Goal: Transaction & Acquisition: Purchase product/service

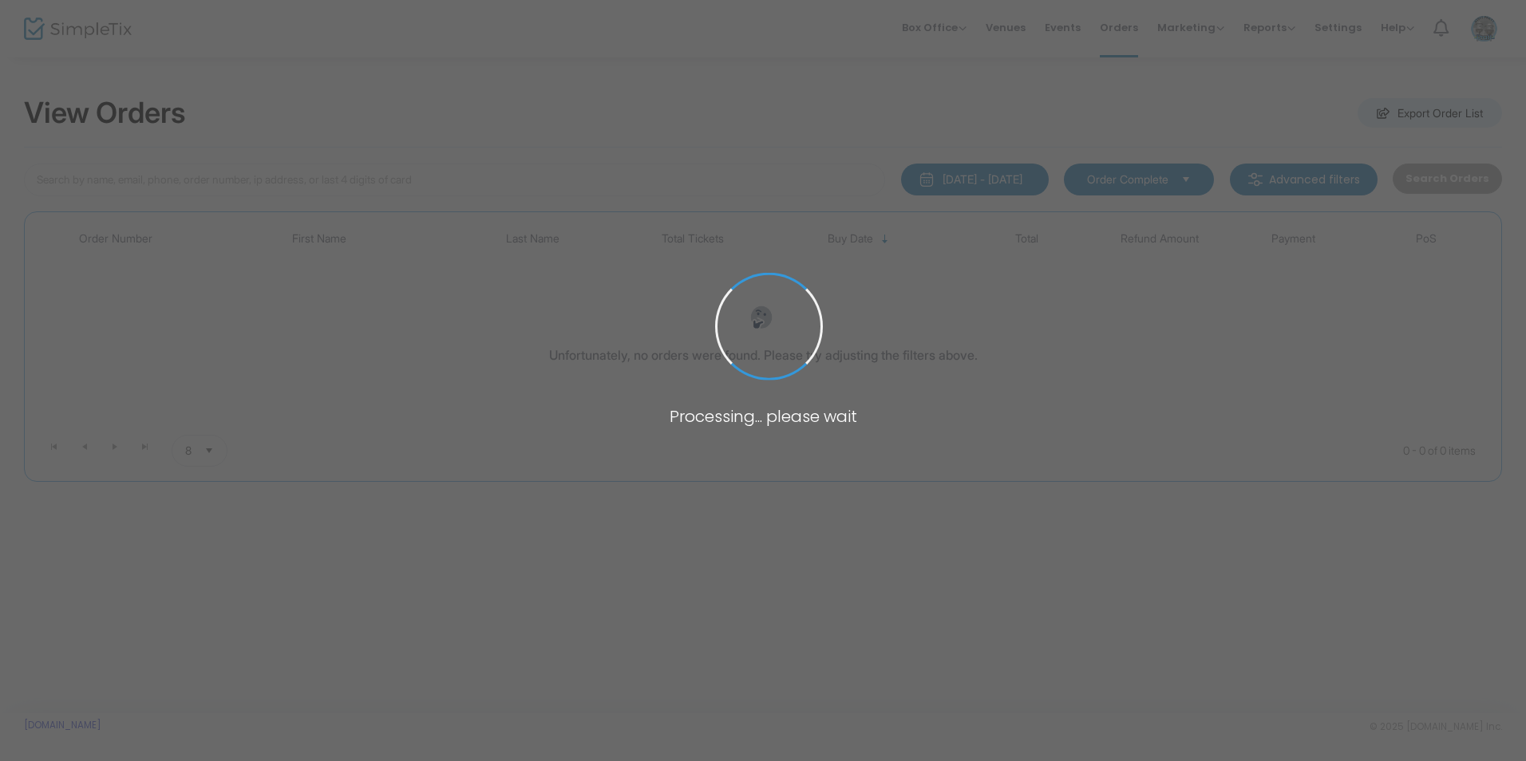
type input "[PERSON_NAME]"
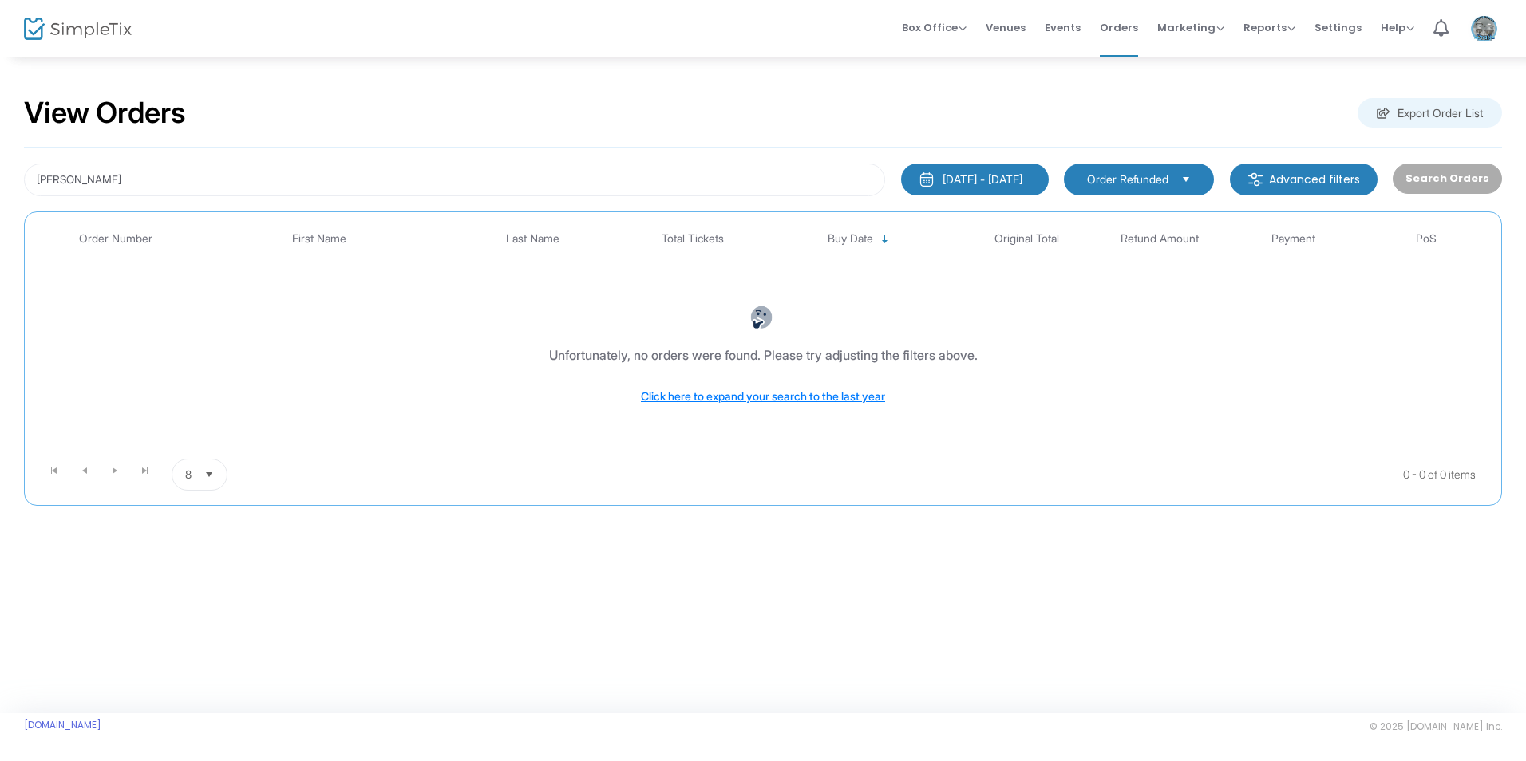
click at [840, 235] on span "Buy Date" at bounding box center [850, 239] width 45 height 14
click at [1196, 180] on span "Select" at bounding box center [1186, 179] width 26 height 26
click at [1185, 202] on li "Order Complete" at bounding box center [1146, 212] width 152 height 32
click at [203, 473] on span "Select" at bounding box center [209, 475] width 26 height 26
click at [203, 544] on li "25" at bounding box center [199, 540] width 55 height 32
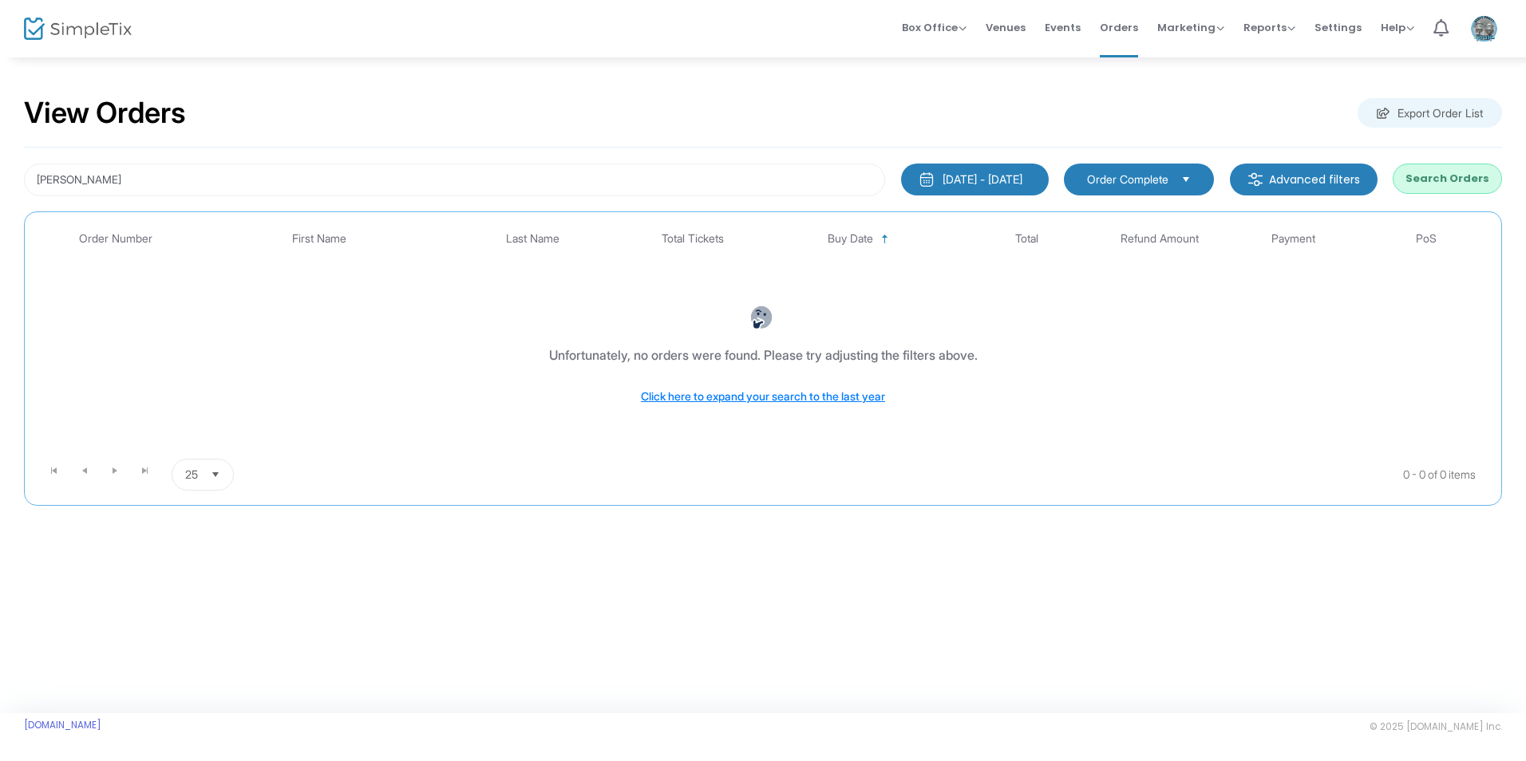
click at [973, 179] on div "[DATE] - [DATE]" at bounding box center [983, 180] width 80 height 16
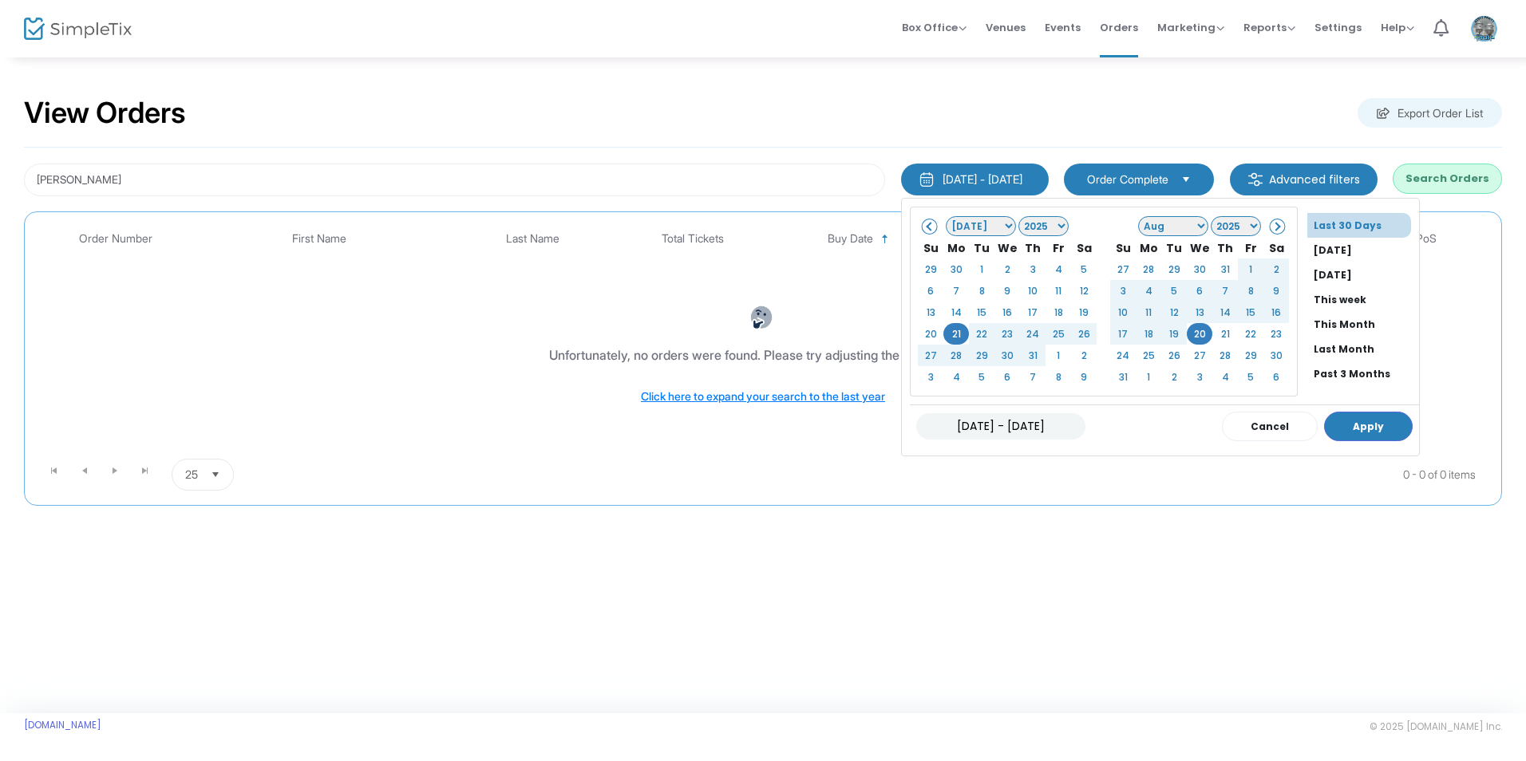
click at [1355, 180] on m-button "Advanced filters" at bounding box center [1304, 180] width 148 height 32
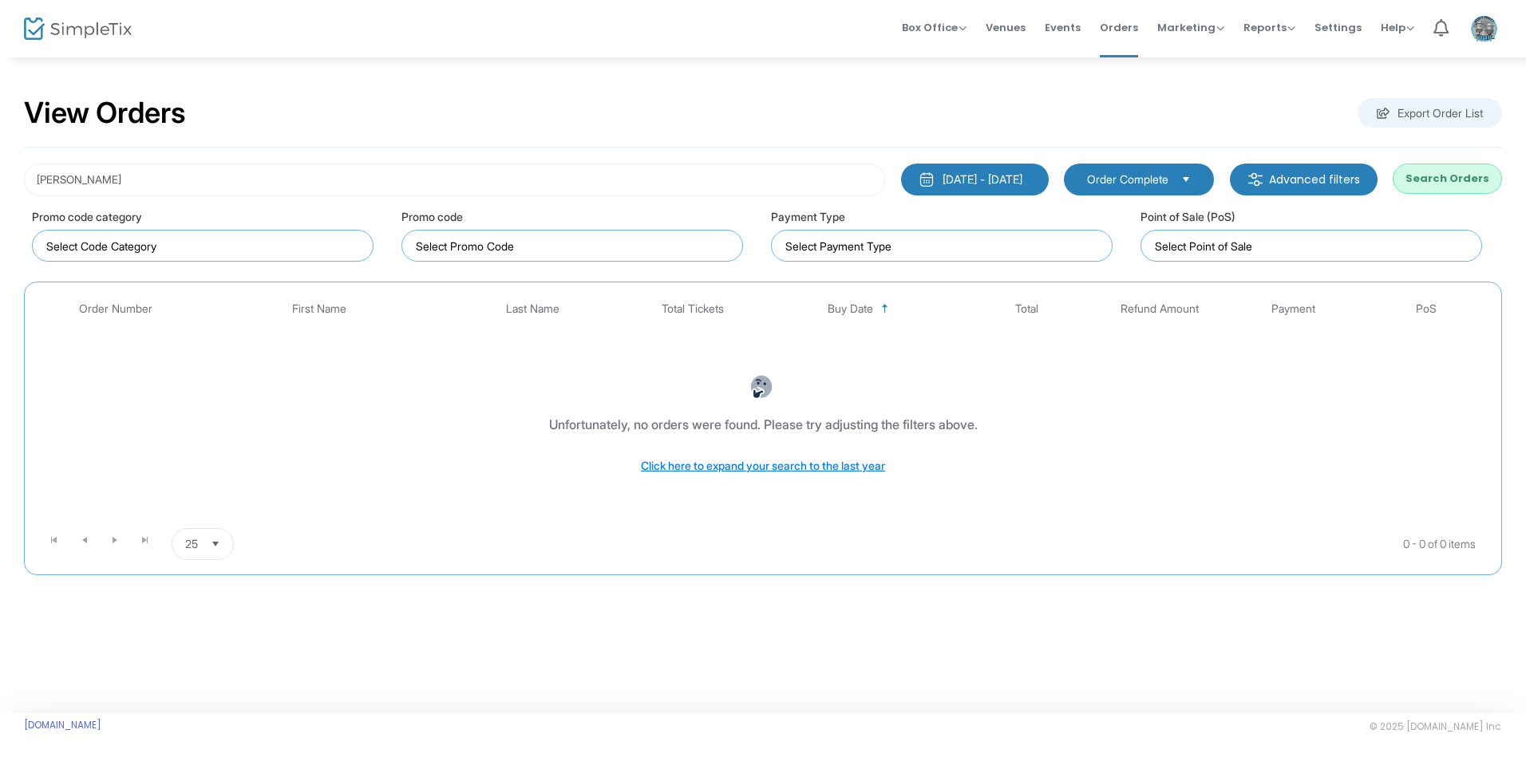
click at [1414, 180] on button "Search Orders" at bounding box center [1447, 179] width 109 height 30
click at [995, 176] on div "[DATE] - [DATE]" at bounding box center [983, 180] width 80 height 16
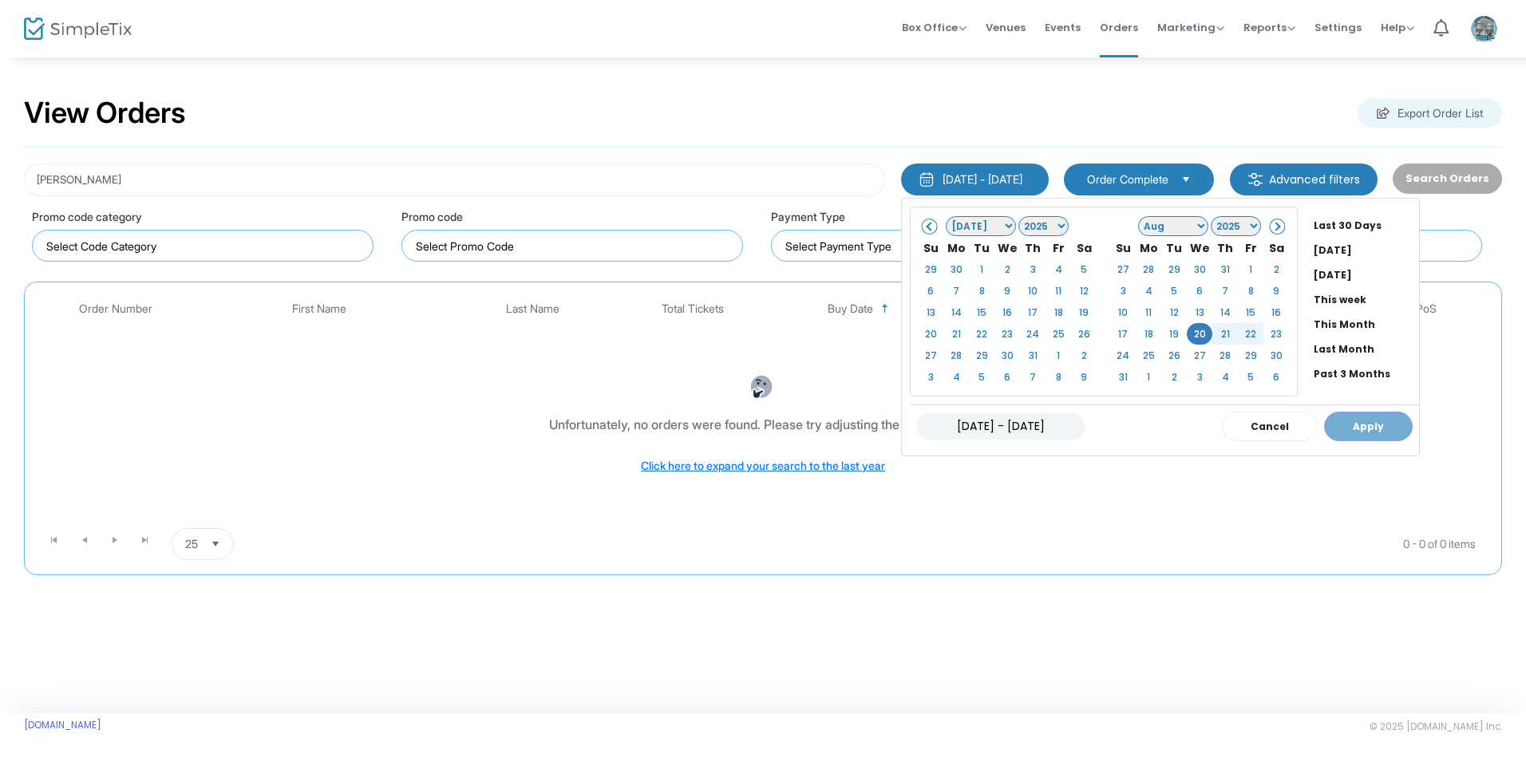
click at [1348, 431] on div "[DATE] - [DATE] Cancel Apply" at bounding box center [1164, 426] width 509 height 43
click at [1348, 429] on div "[DATE] - [DATE] Cancel Apply" at bounding box center [1164, 426] width 509 height 43
click at [1343, 247] on li "[DATE]" at bounding box center [1363, 250] width 112 height 25
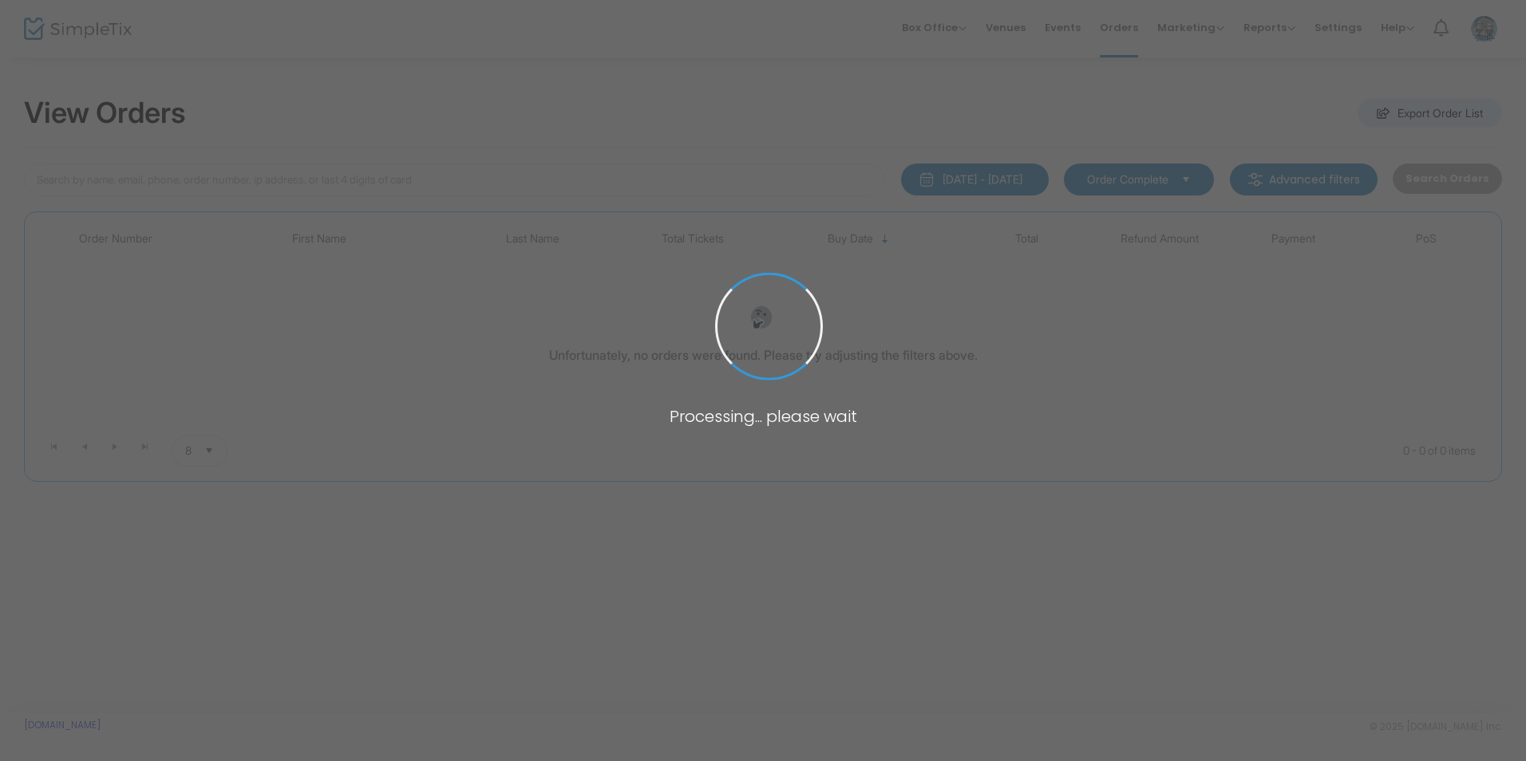
type input "[PERSON_NAME]"
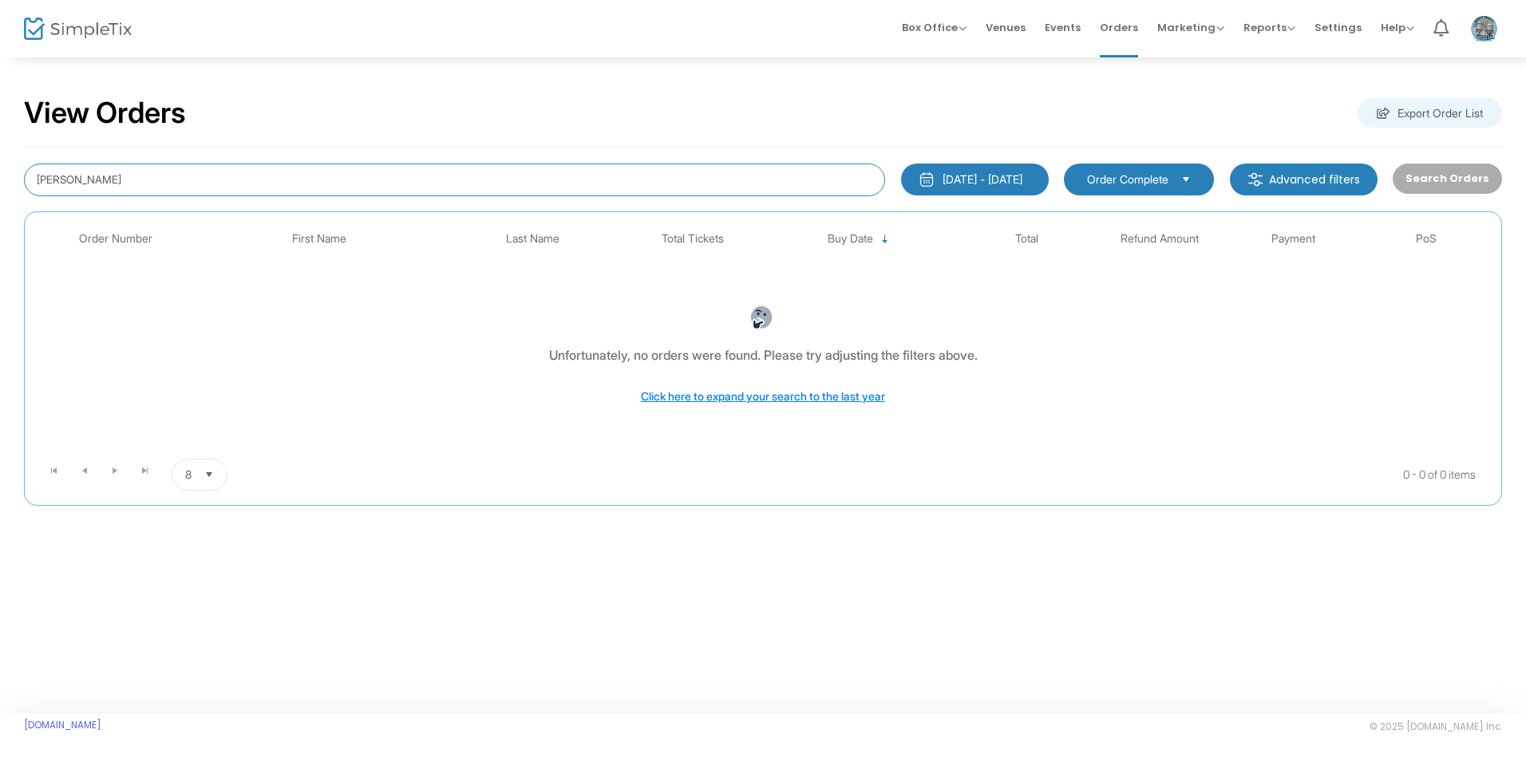
click at [100, 183] on input "[PERSON_NAME]" at bounding box center [454, 180] width 861 height 33
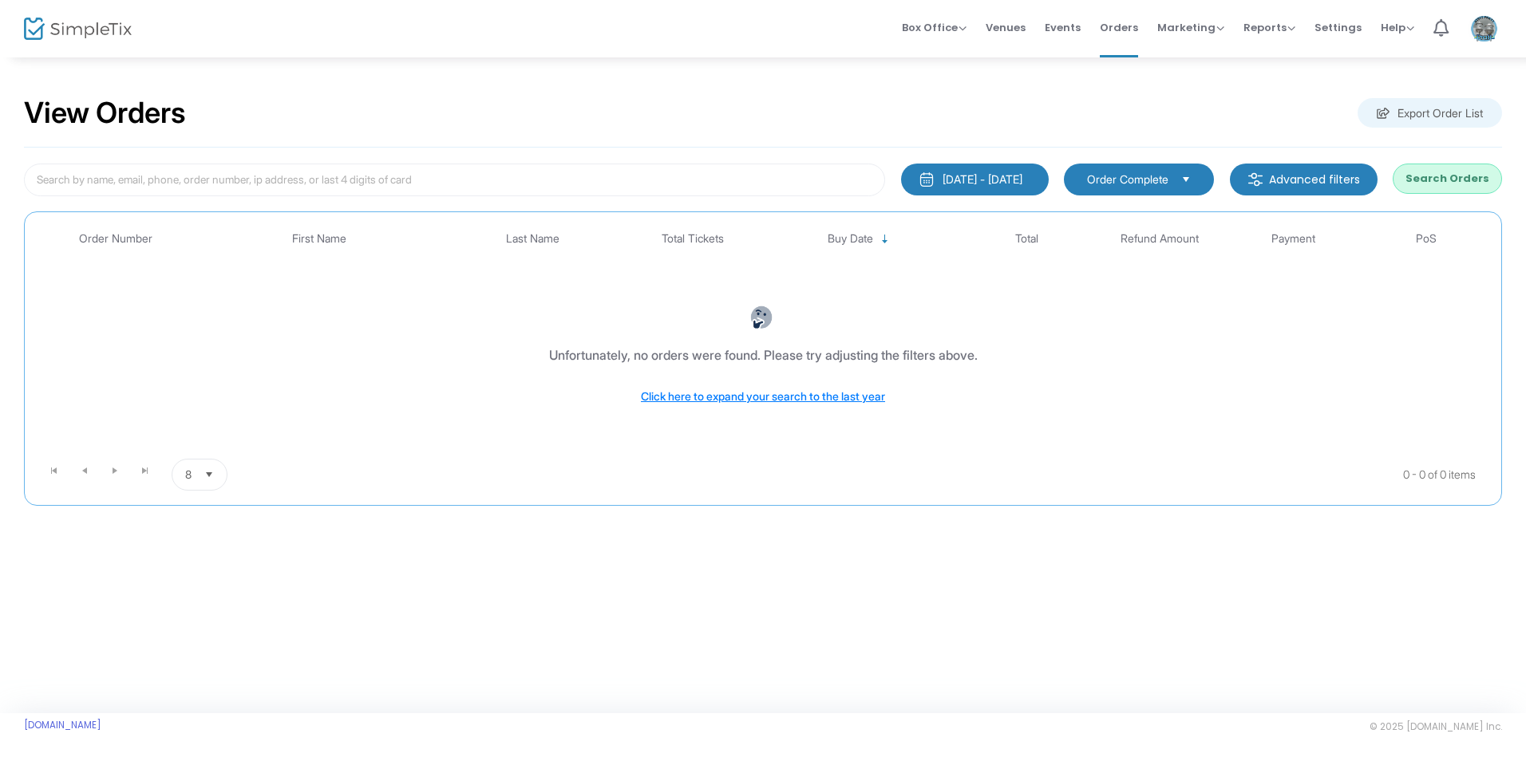
click at [1000, 178] on div "[DATE] - [DATE]" at bounding box center [983, 180] width 80 height 16
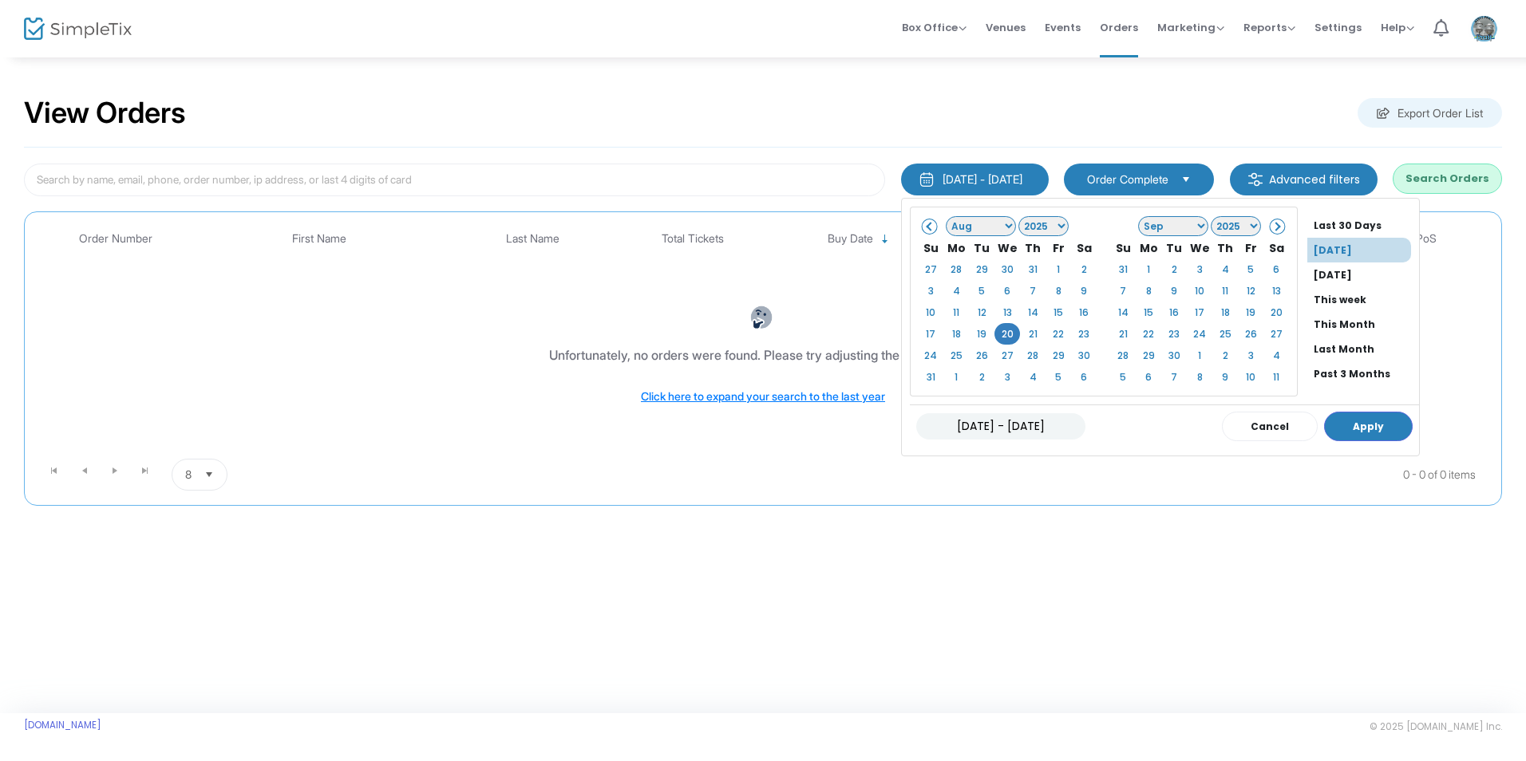
click at [1331, 252] on li "[DATE]" at bounding box center [1359, 250] width 104 height 25
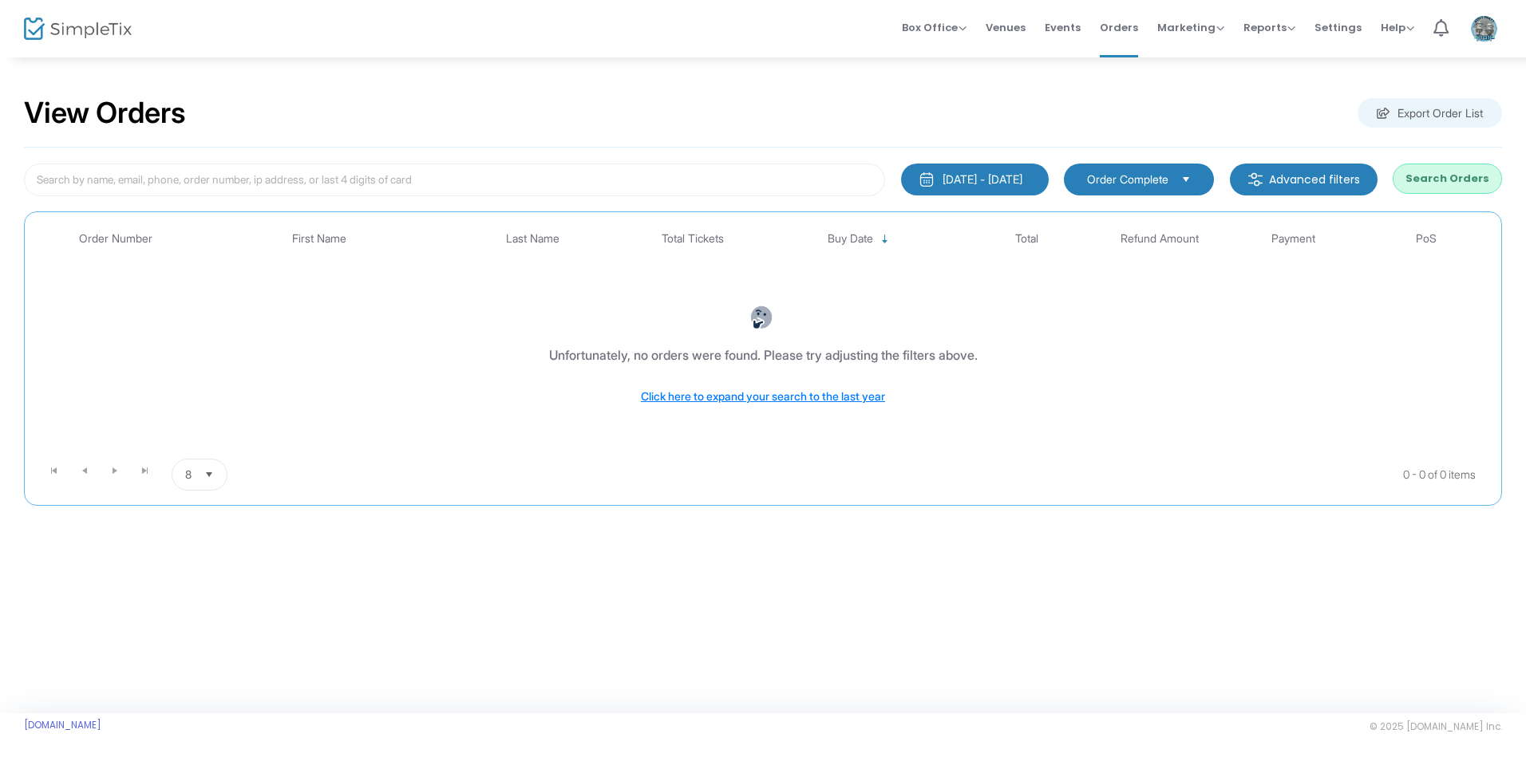
click at [1430, 184] on button "Search Orders" at bounding box center [1447, 179] width 109 height 30
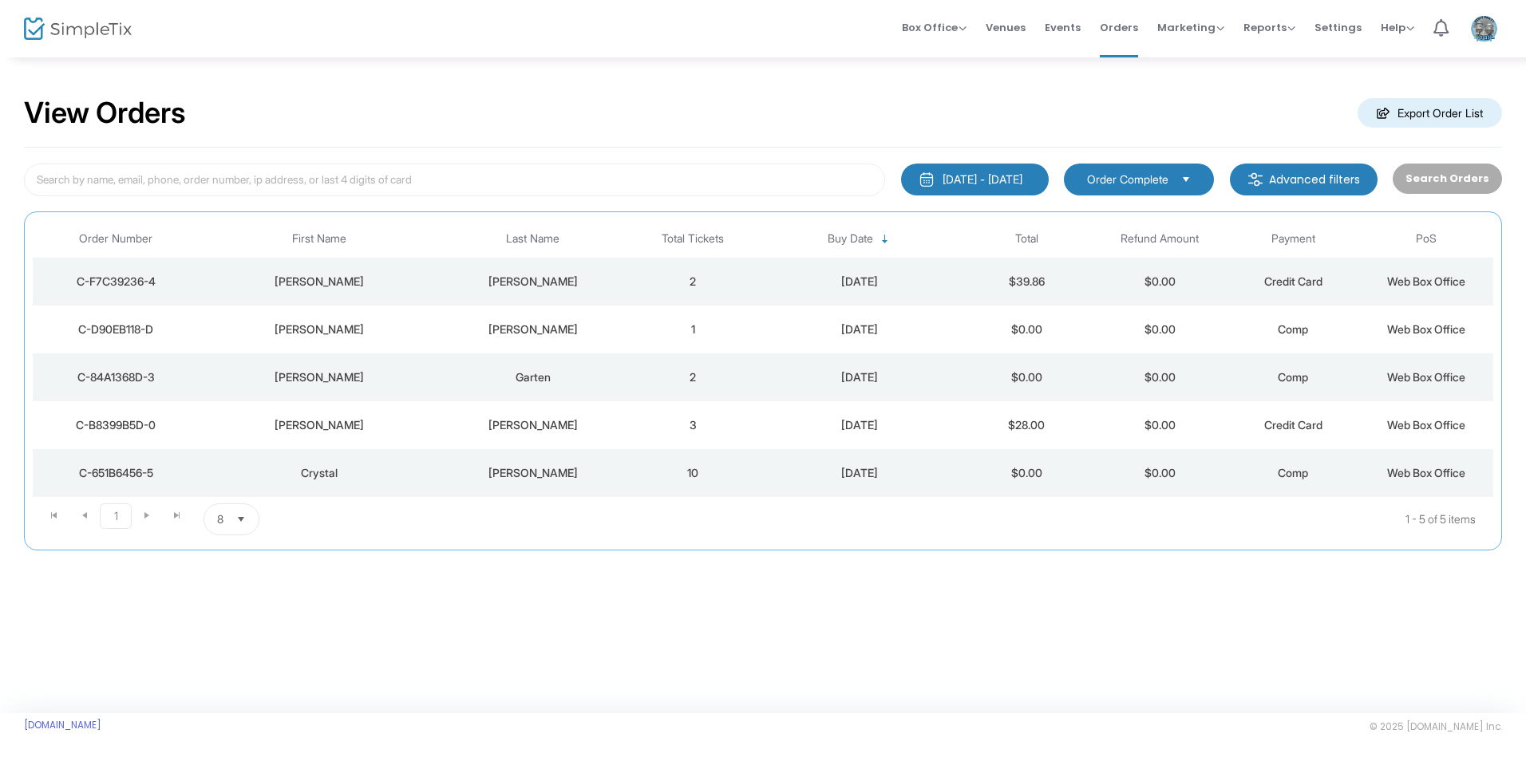
click at [367, 283] on div "[PERSON_NAME]" at bounding box center [320, 282] width 232 height 16
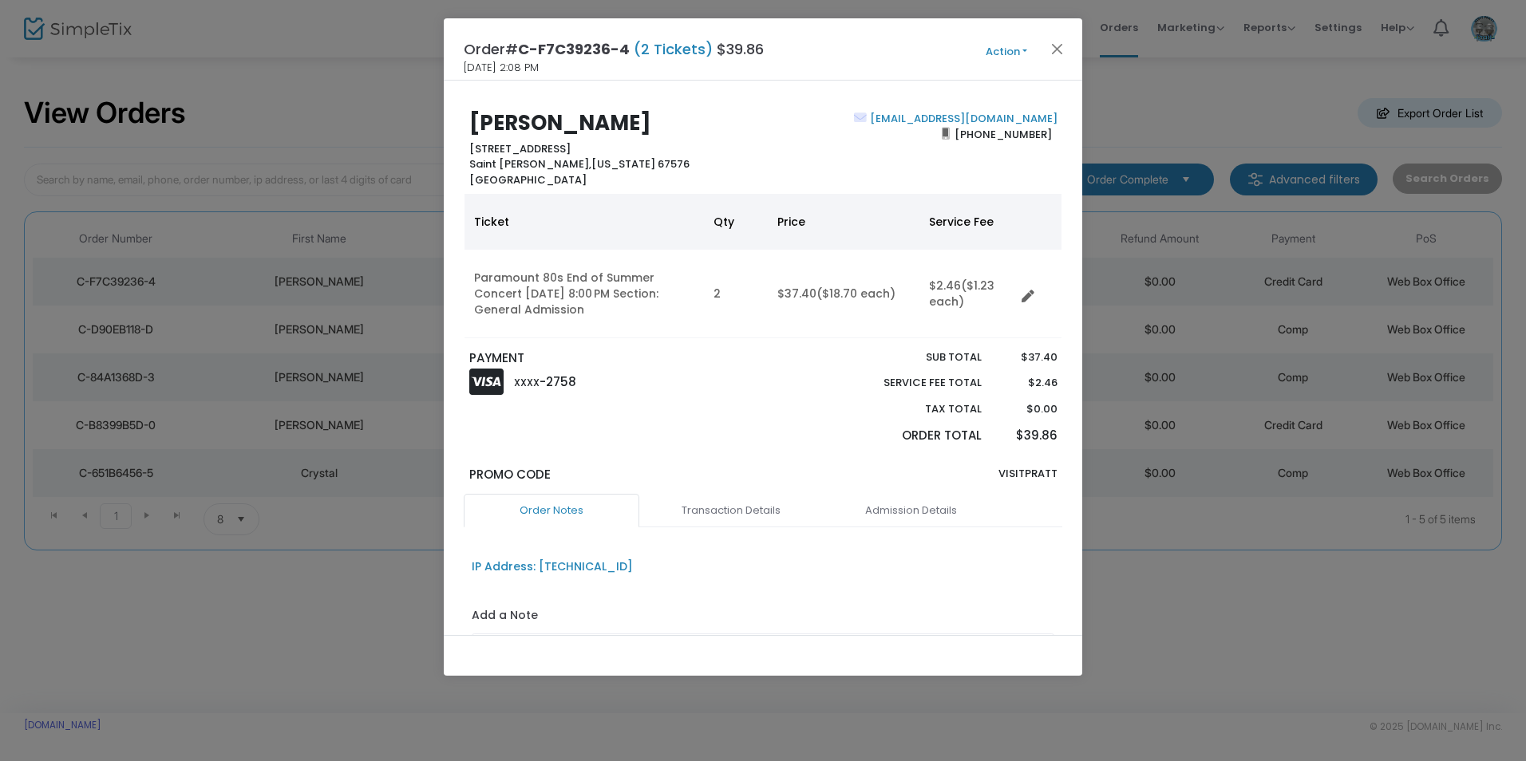
click at [1003, 55] on button "Action" at bounding box center [1007, 52] width 96 height 18
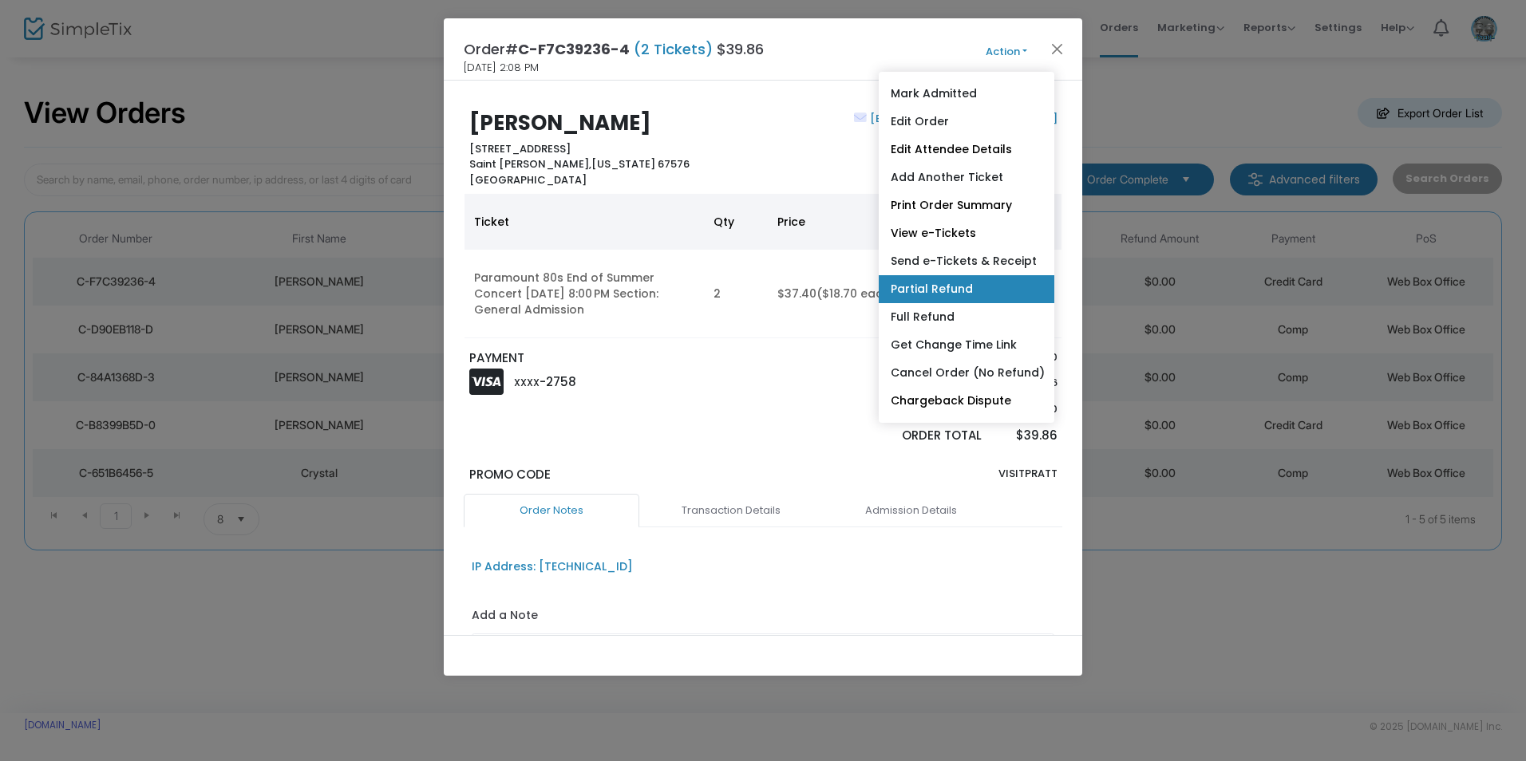
click at [944, 287] on link "Partial Refund" at bounding box center [967, 289] width 176 height 28
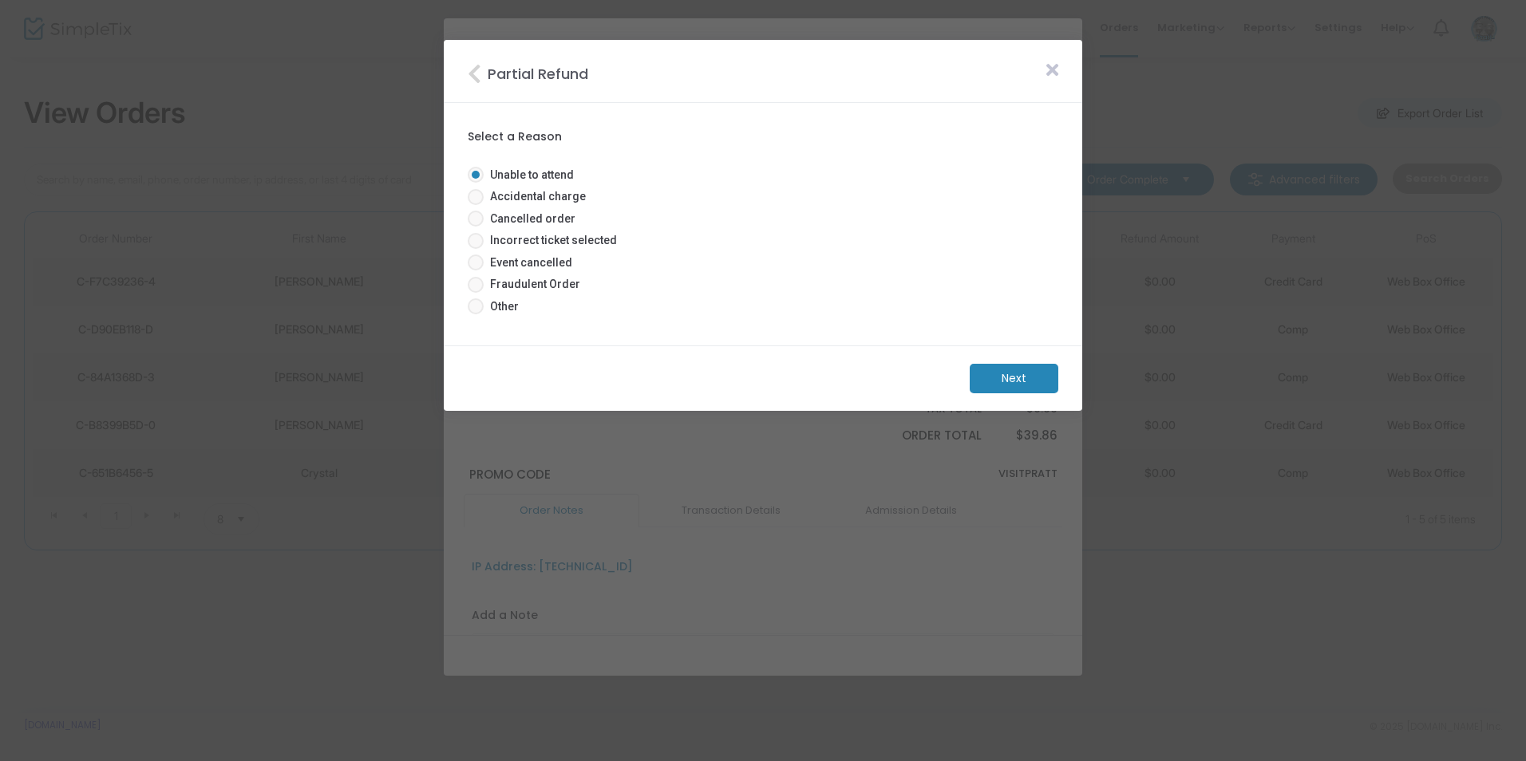
click at [475, 193] on span at bounding box center [476, 197] width 16 height 16
click at [475, 205] on input "Accidental charge" at bounding box center [475, 205] width 1 height 1
radio input "true"
click at [987, 379] on m-button "Next" at bounding box center [1014, 379] width 89 height 30
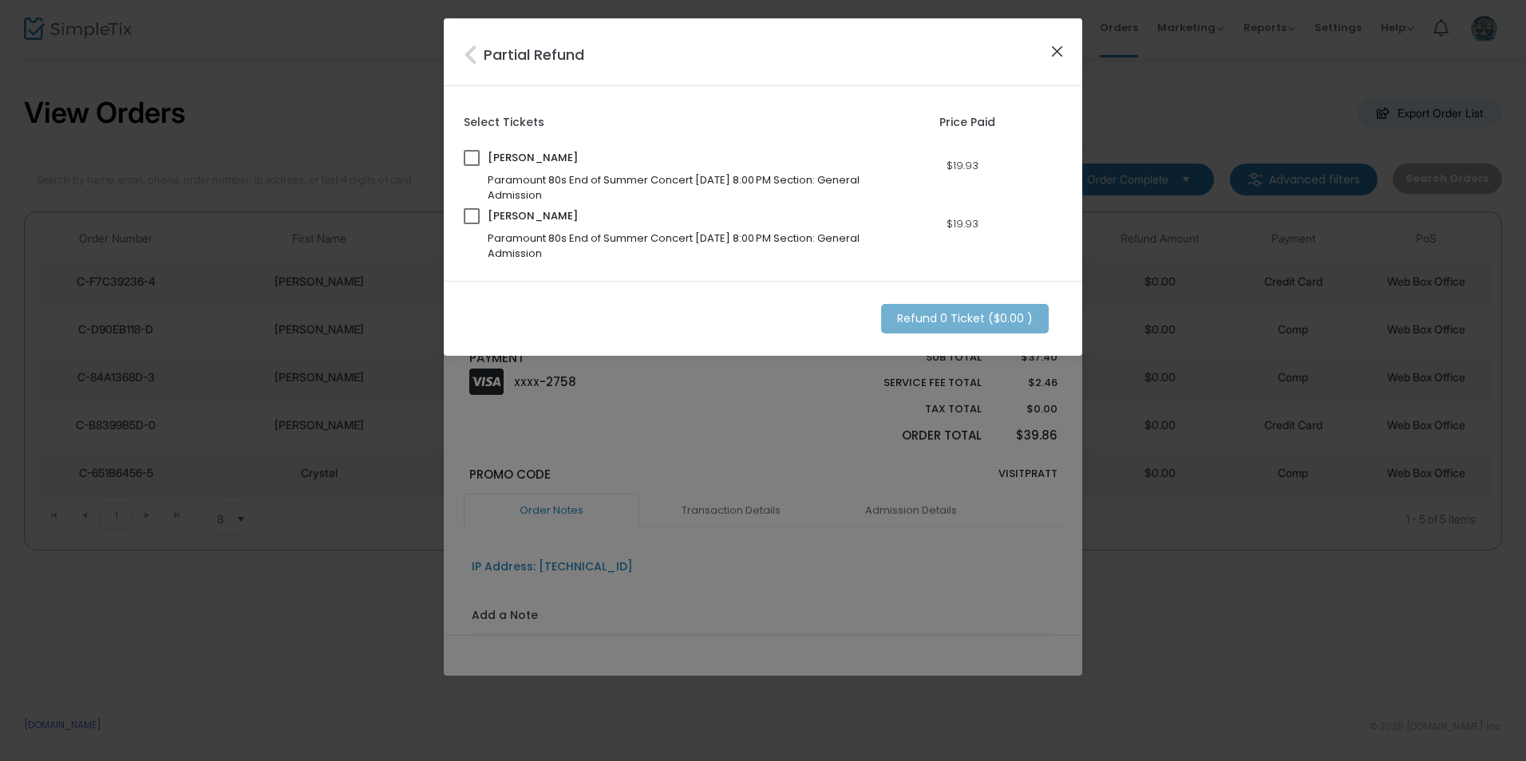
click at [1054, 53] on button "Close" at bounding box center [1057, 52] width 21 height 21
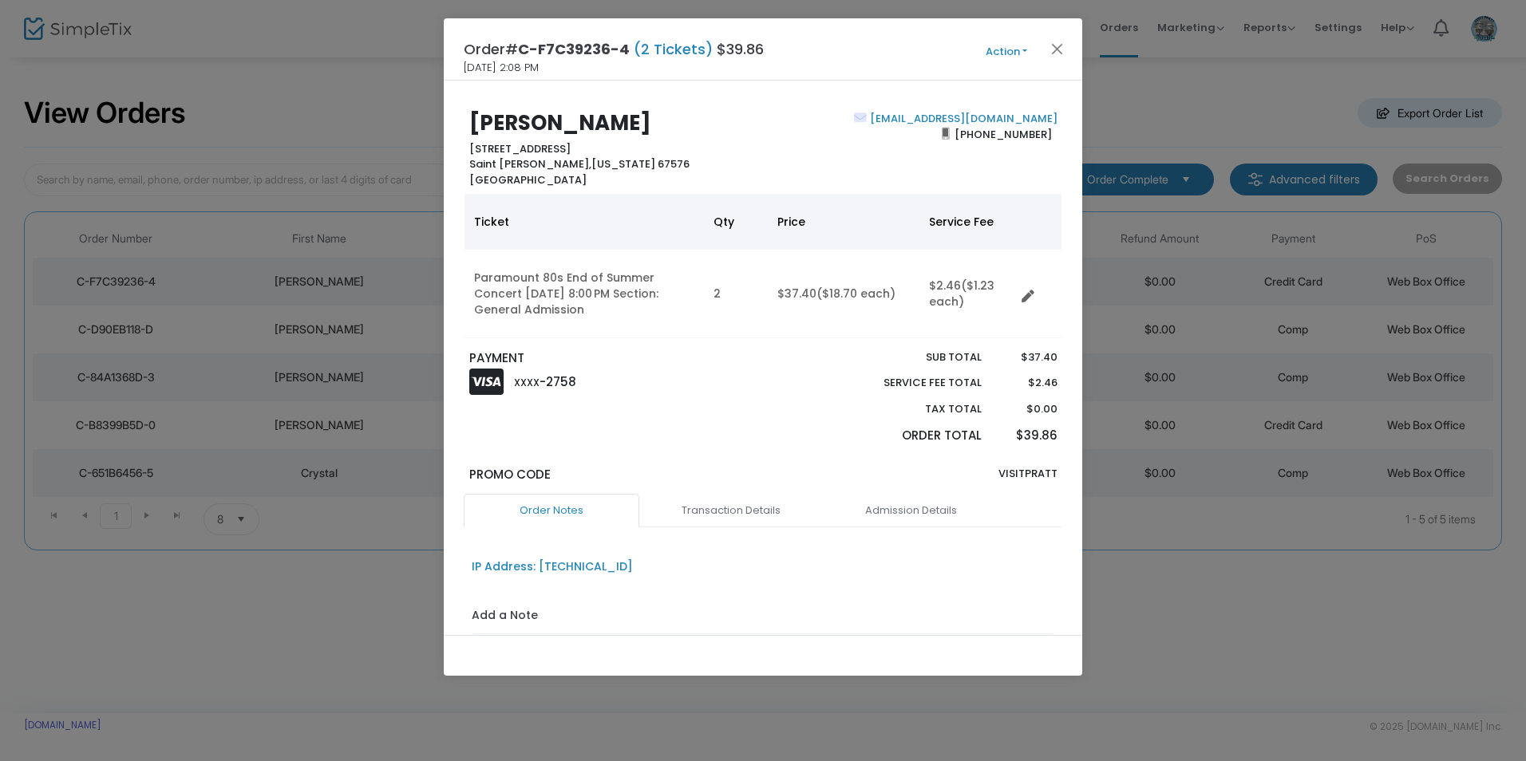
click at [1007, 60] on button "Action" at bounding box center [1007, 52] width 96 height 18
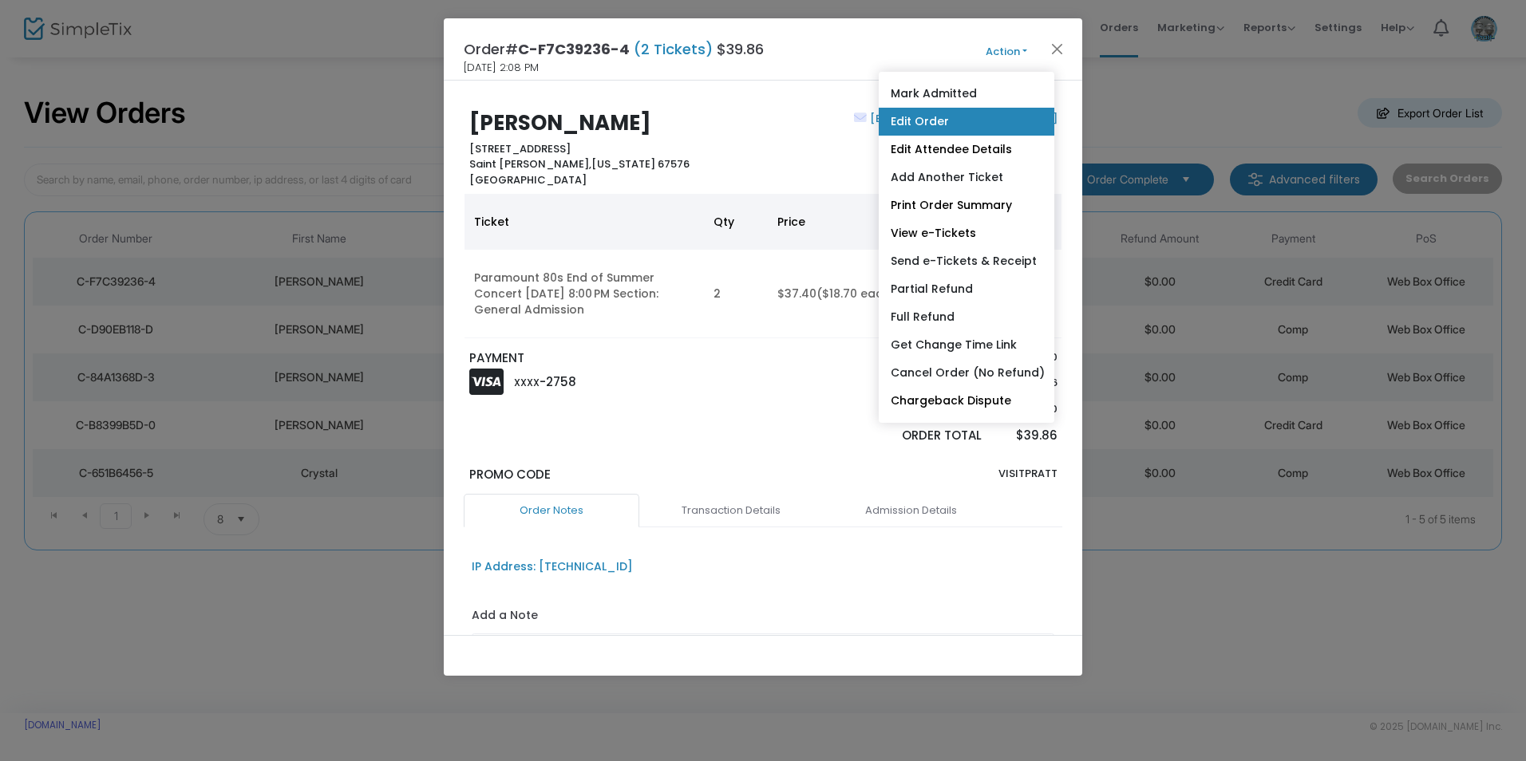
click at [954, 129] on link "Edit Order" at bounding box center [967, 122] width 176 height 28
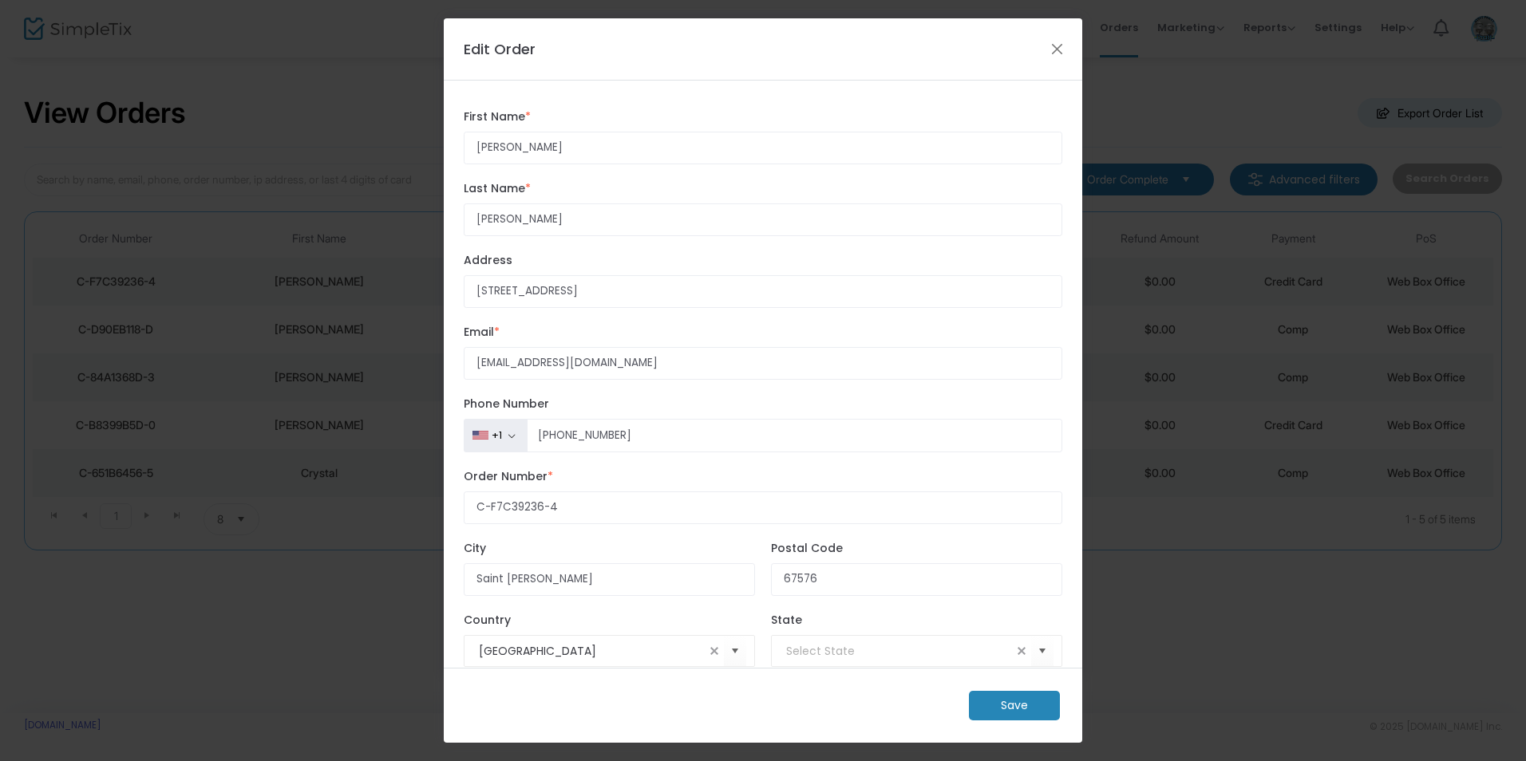
scroll to position [27, 0]
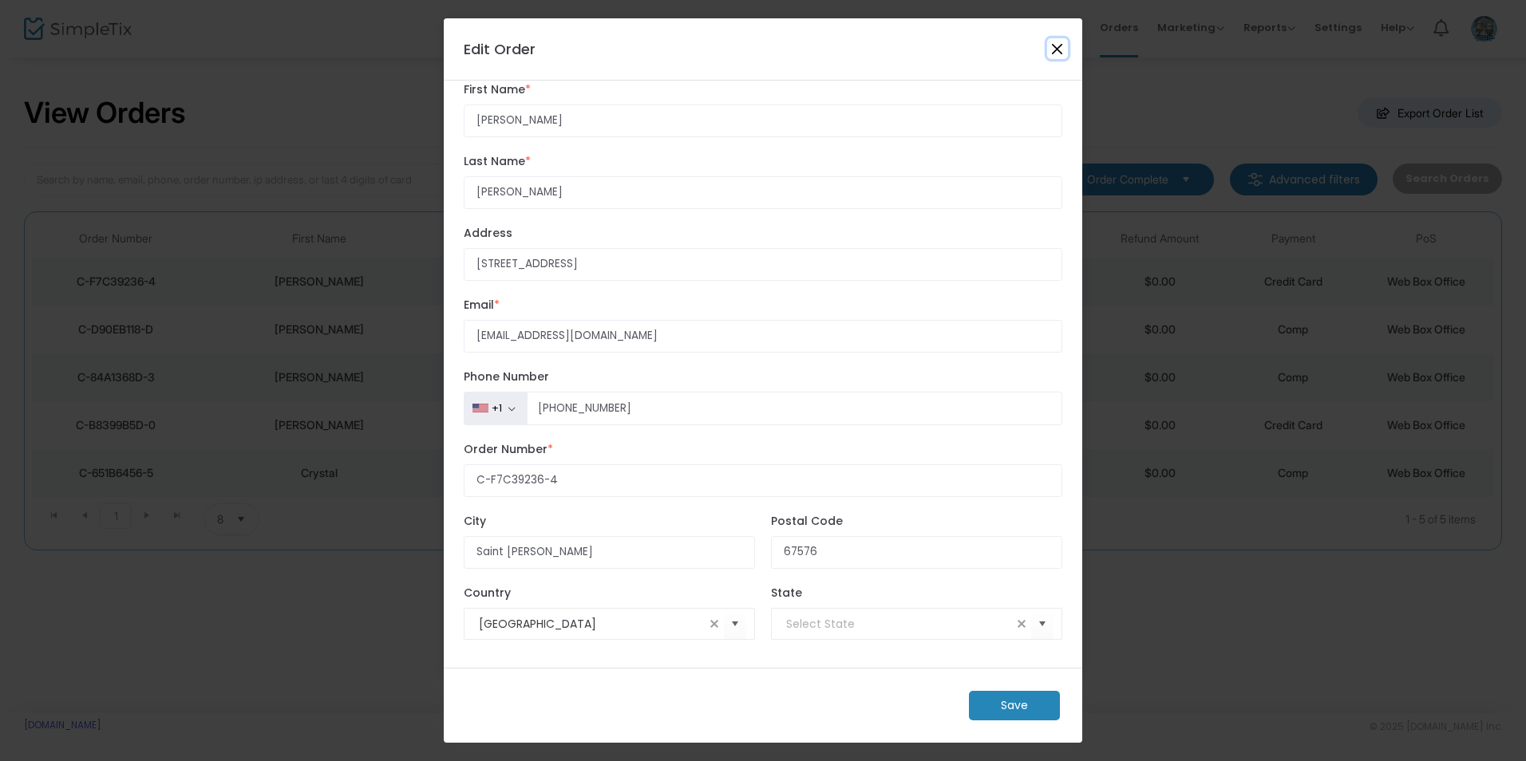
click at [1054, 47] on button "Close" at bounding box center [1057, 48] width 21 height 21
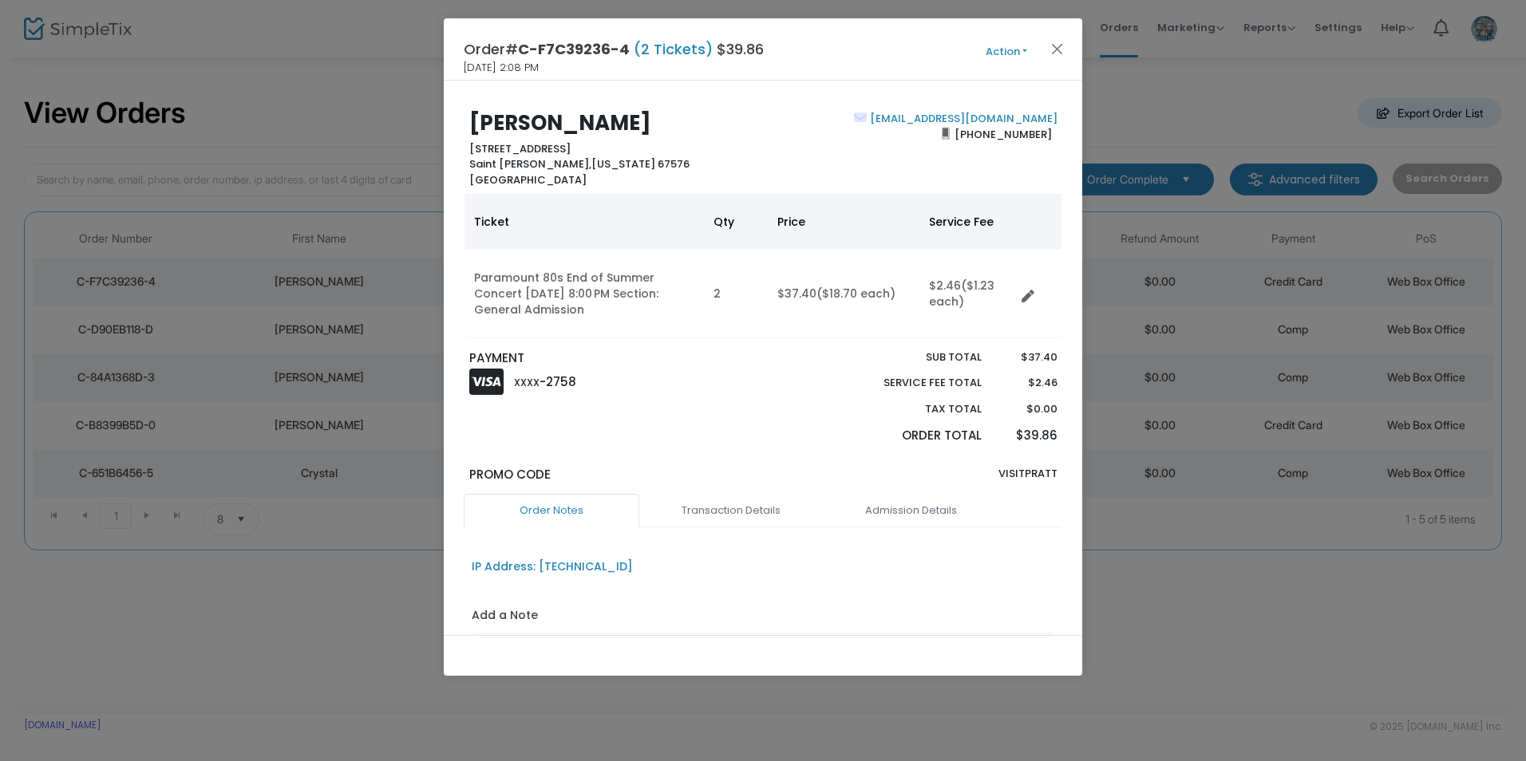
click at [1014, 55] on button "Action" at bounding box center [1007, 52] width 96 height 18
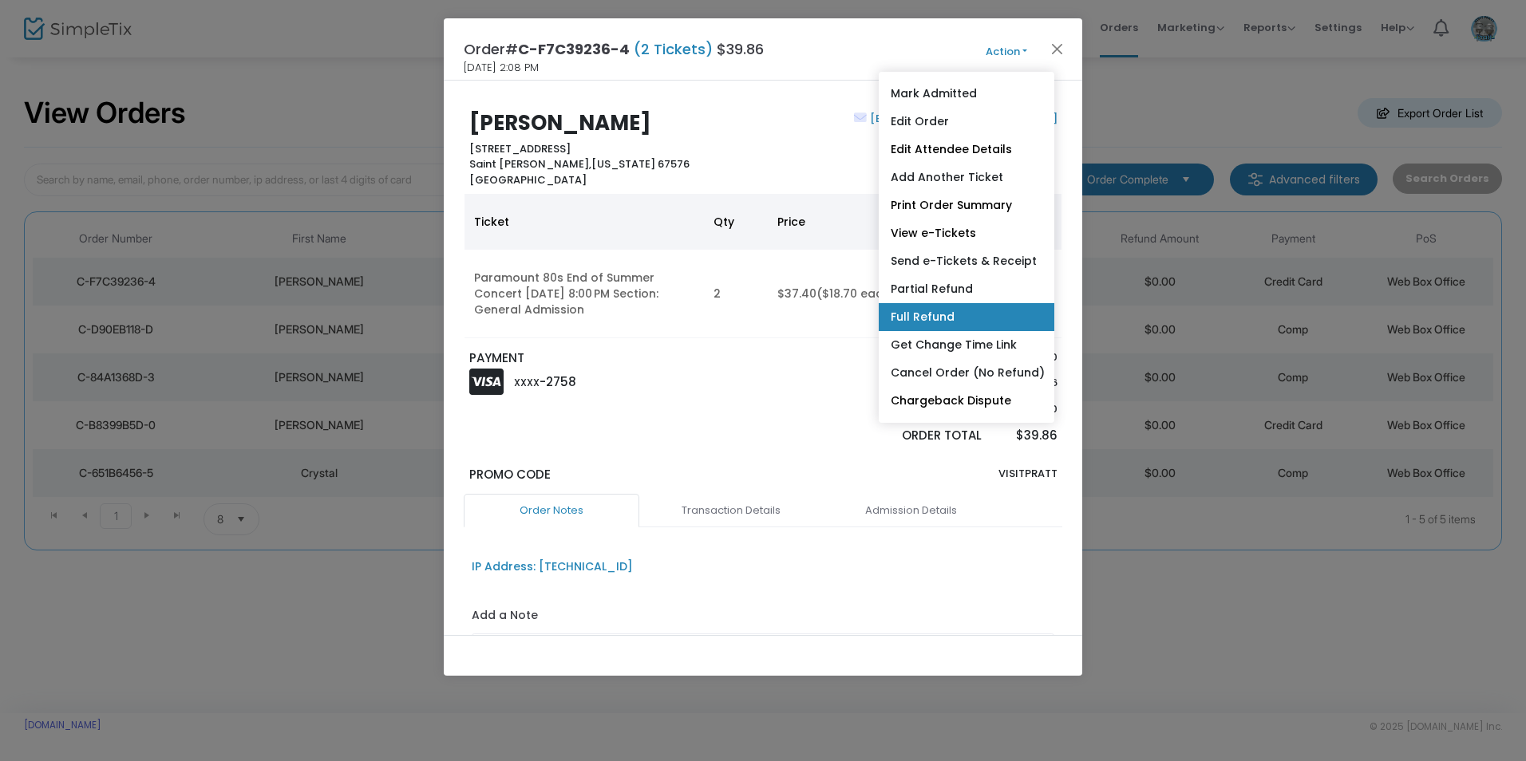
click at [1021, 315] on link "Full Refund" at bounding box center [967, 317] width 176 height 28
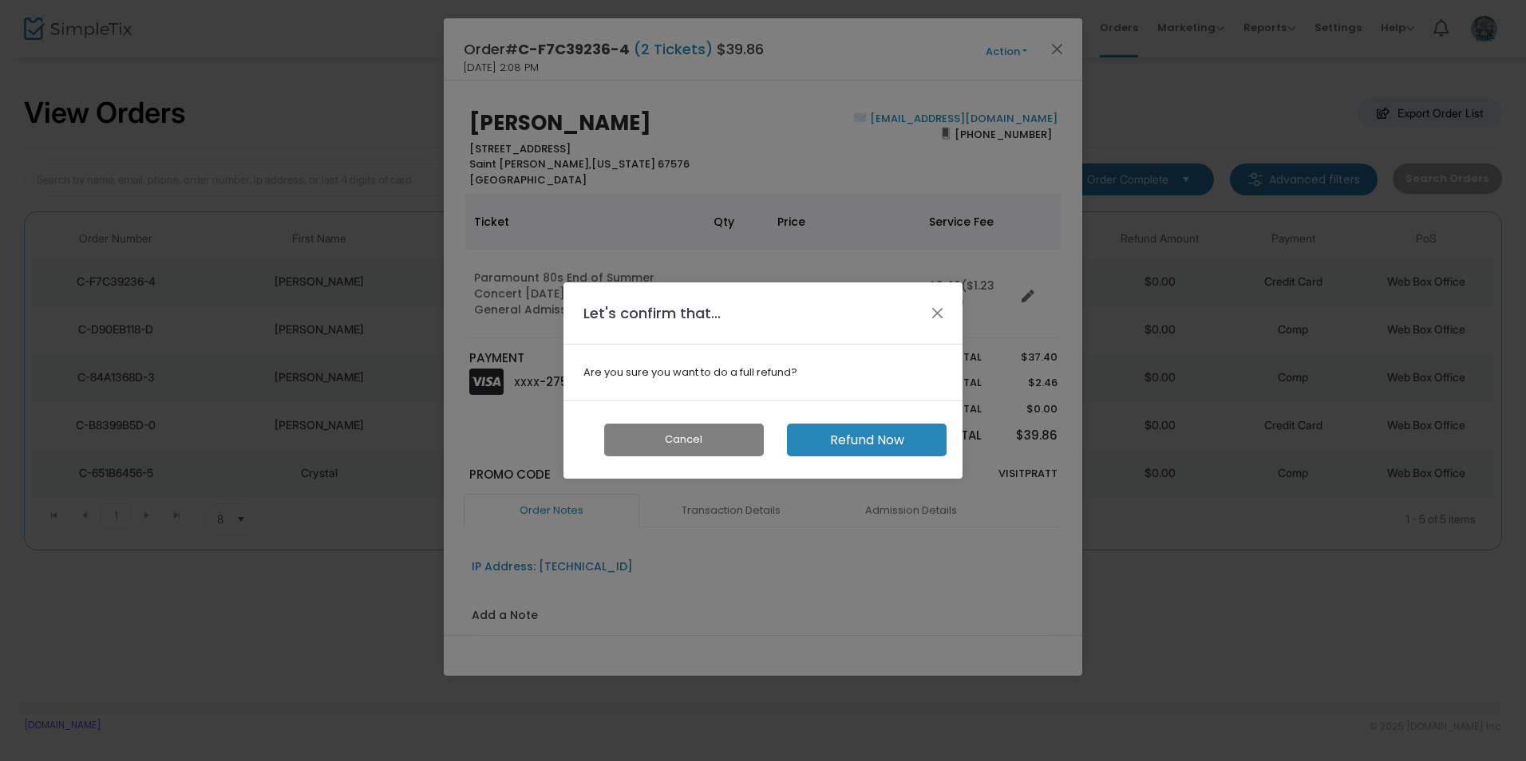
click at [880, 438] on button "Refund Now" at bounding box center [867, 440] width 160 height 33
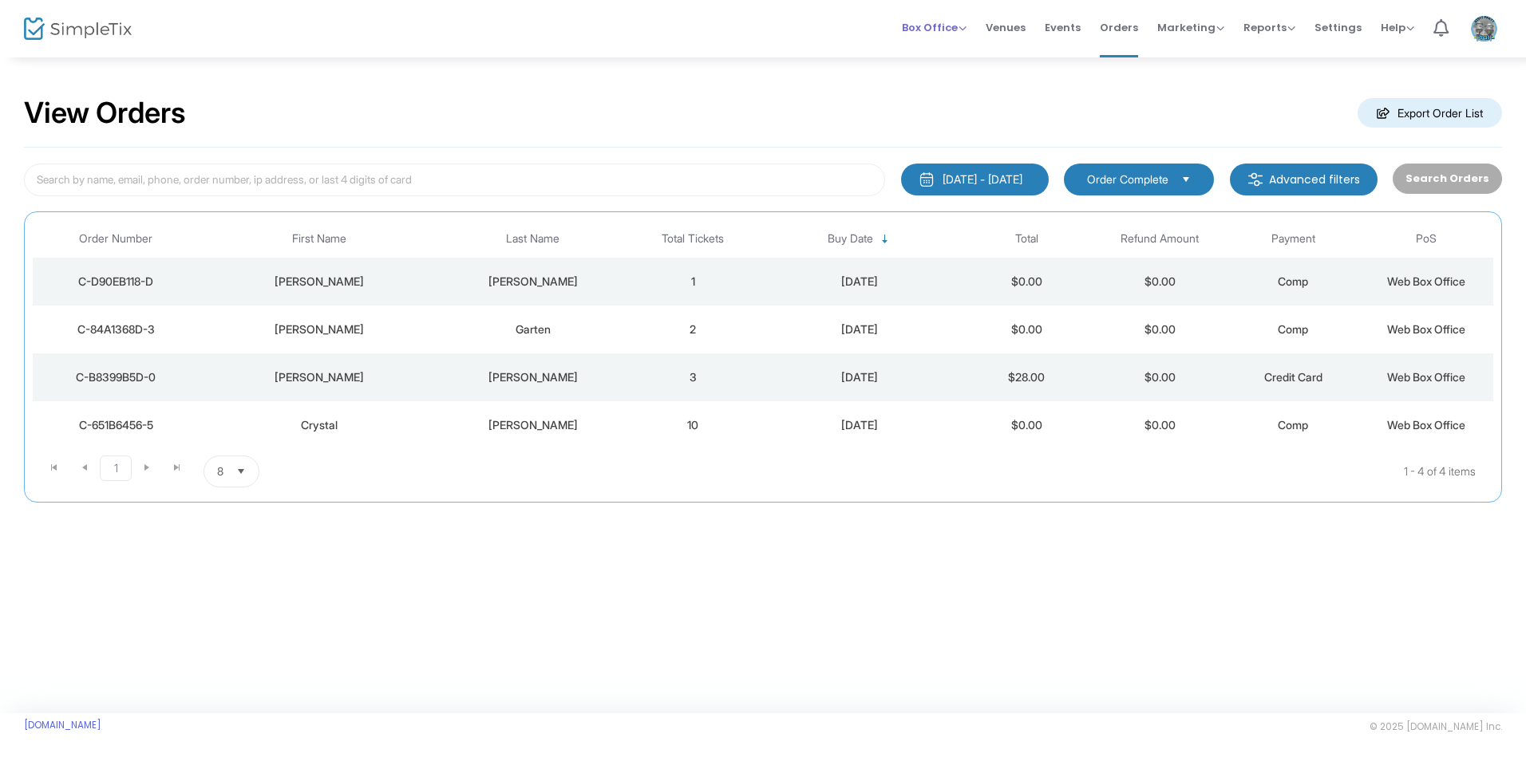
click at [943, 25] on span "Box Office" at bounding box center [934, 27] width 65 height 15
click at [959, 46] on li "Sell Tickets" at bounding box center [959, 53] width 114 height 31
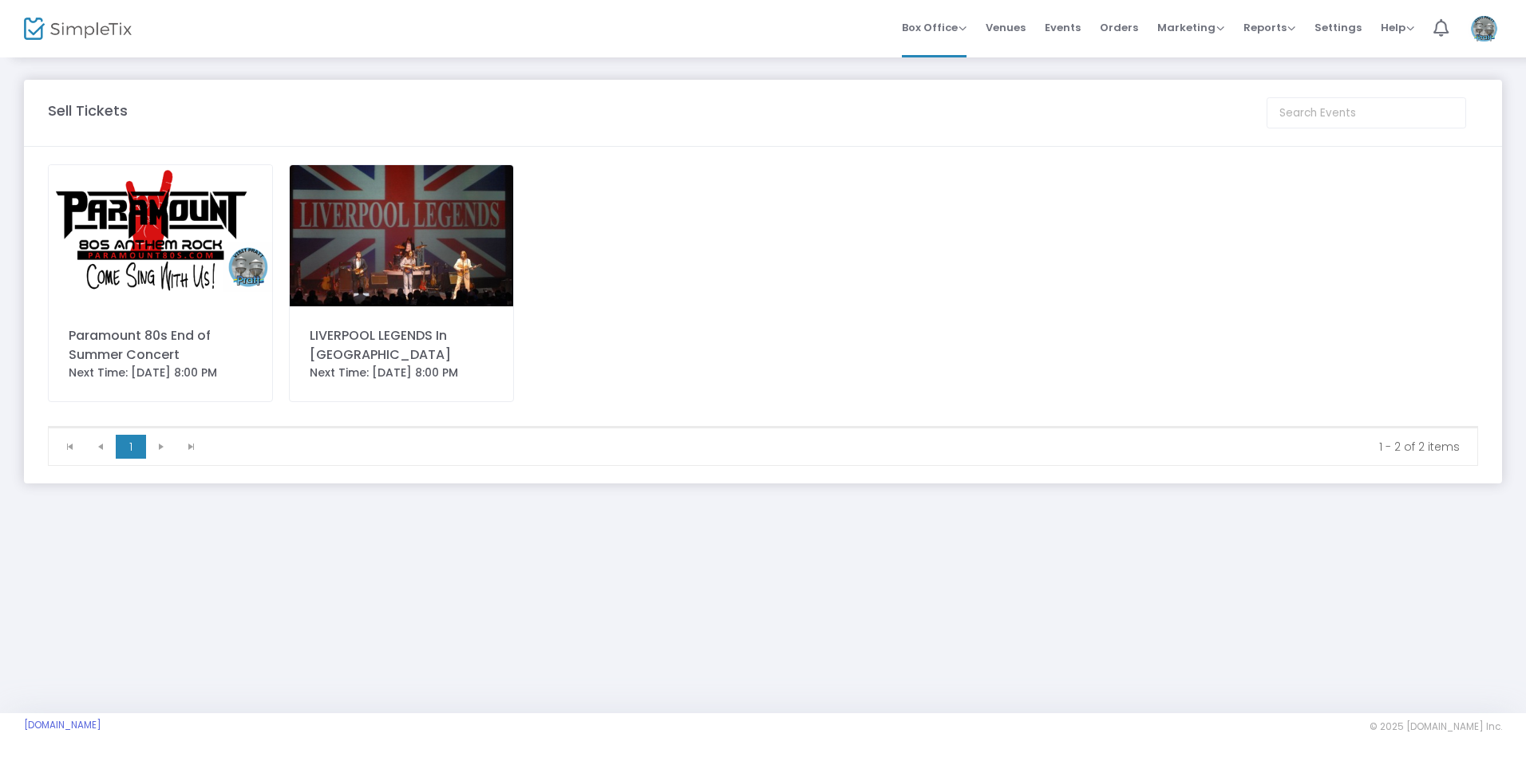
click at [156, 223] on img at bounding box center [160, 235] width 223 height 141
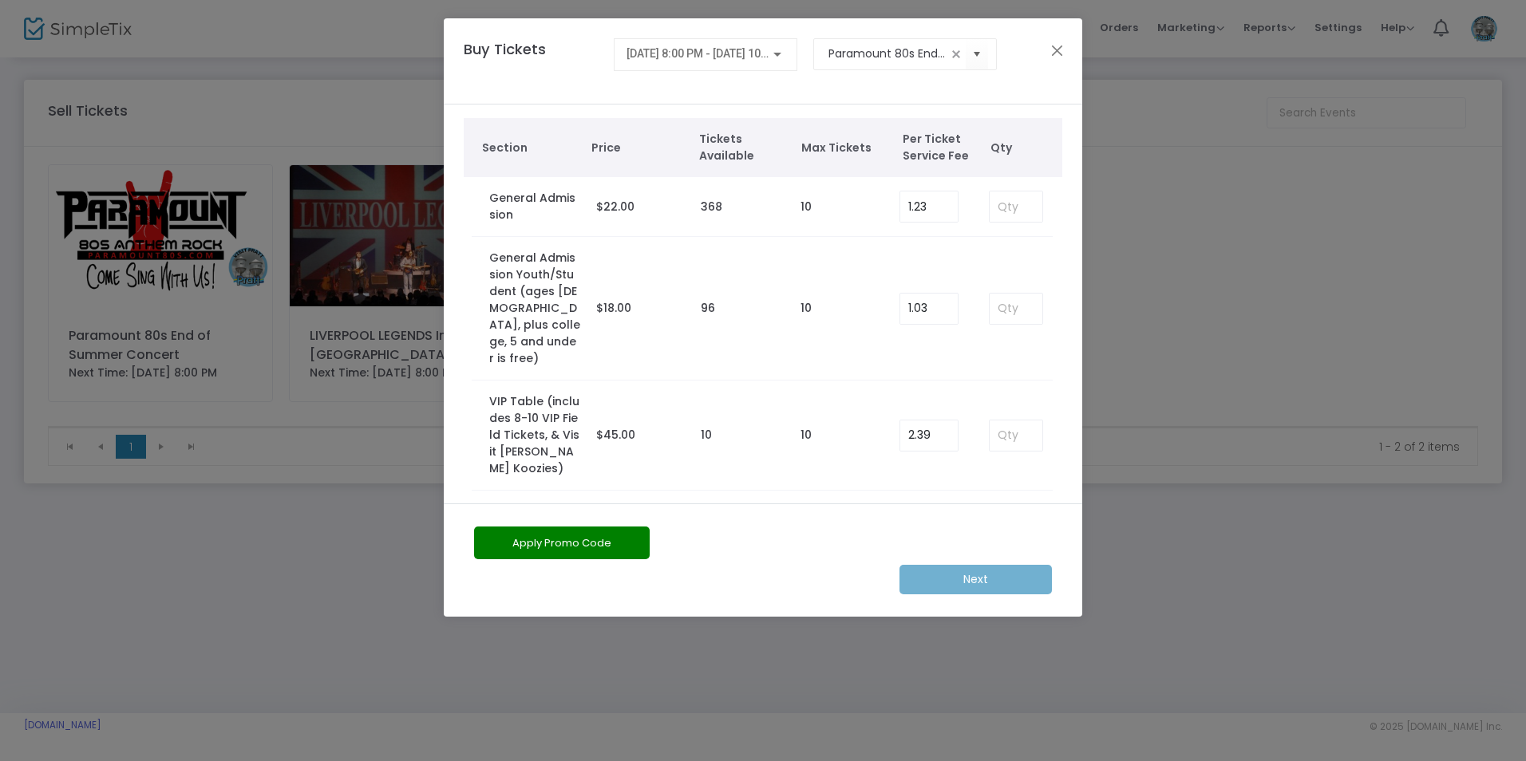
scroll to position [1, 0]
click at [990, 213] on input at bounding box center [1016, 212] width 53 height 30
type input "2"
click at [566, 538] on button "Apply Promo Code" at bounding box center [562, 543] width 176 height 33
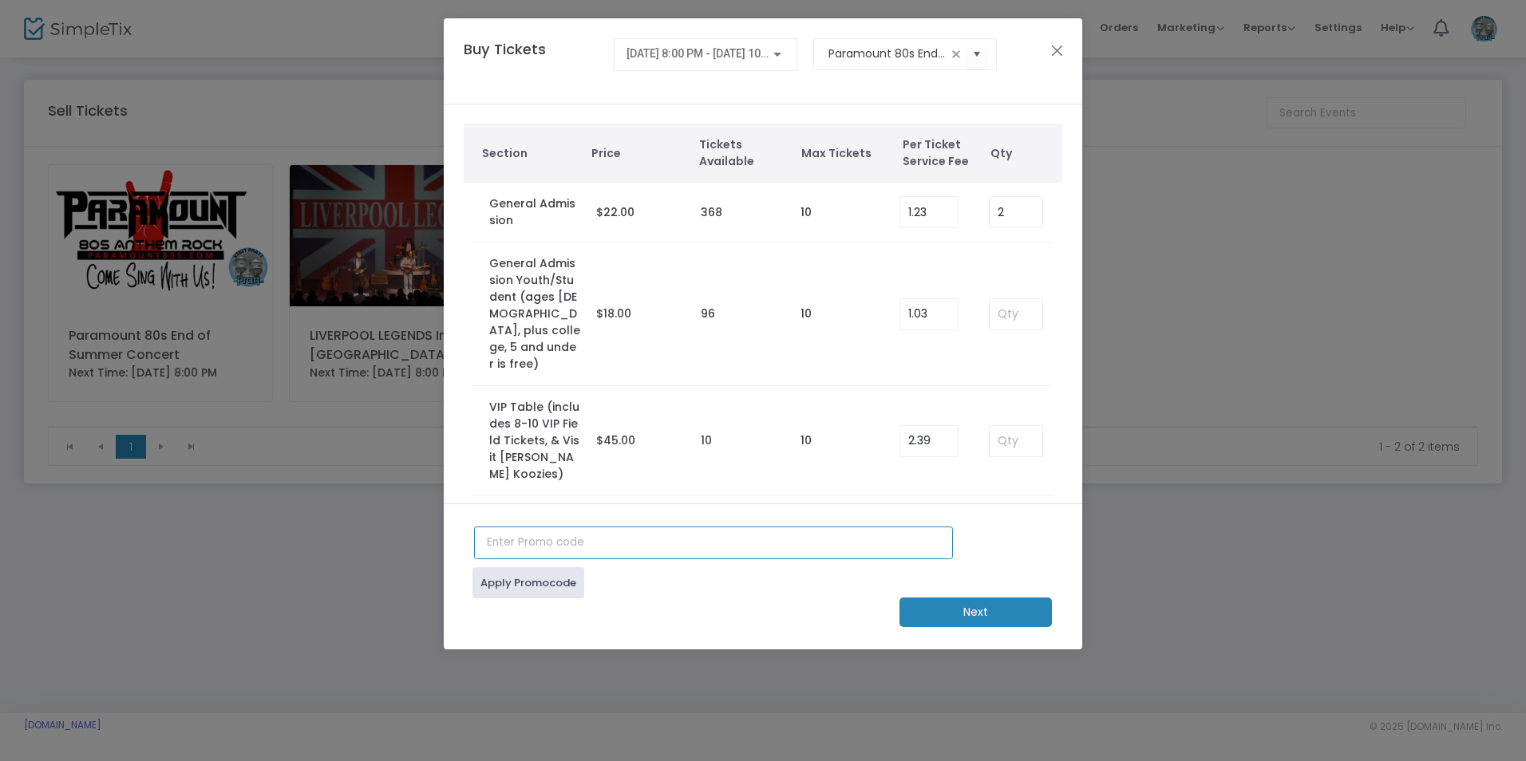
click at [528, 547] on input "text" at bounding box center [713, 543] width 479 height 33
type input "COPGA"
click at [526, 590] on link "Apply Promocode" at bounding box center [529, 583] width 112 height 31
click at [944, 616] on m-button "Next" at bounding box center [976, 613] width 152 height 30
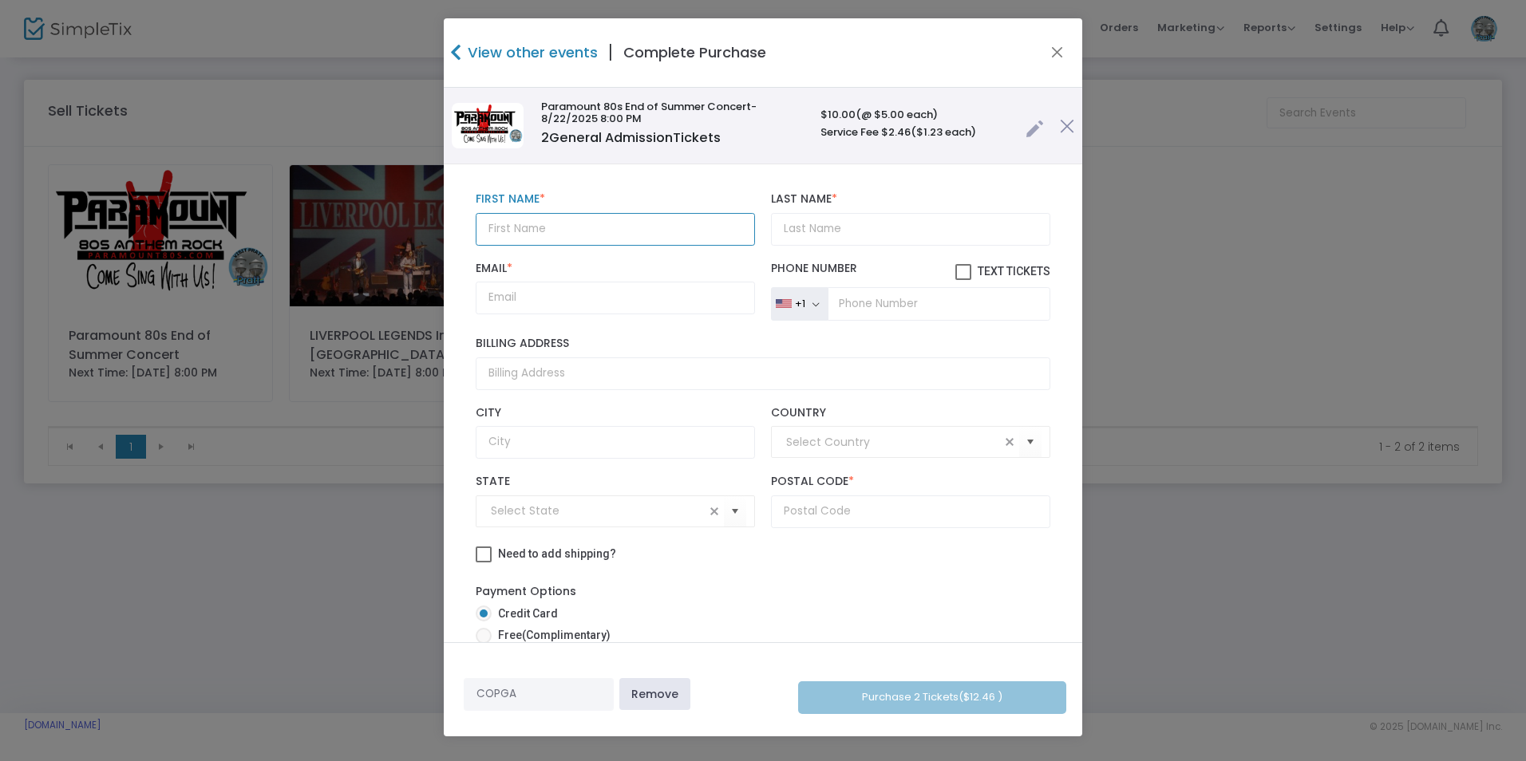
click at [527, 234] on input "text" at bounding box center [615, 229] width 279 height 33
type input "Noah"
type input "Tatro"
type input "ntatro@prattlec.org"
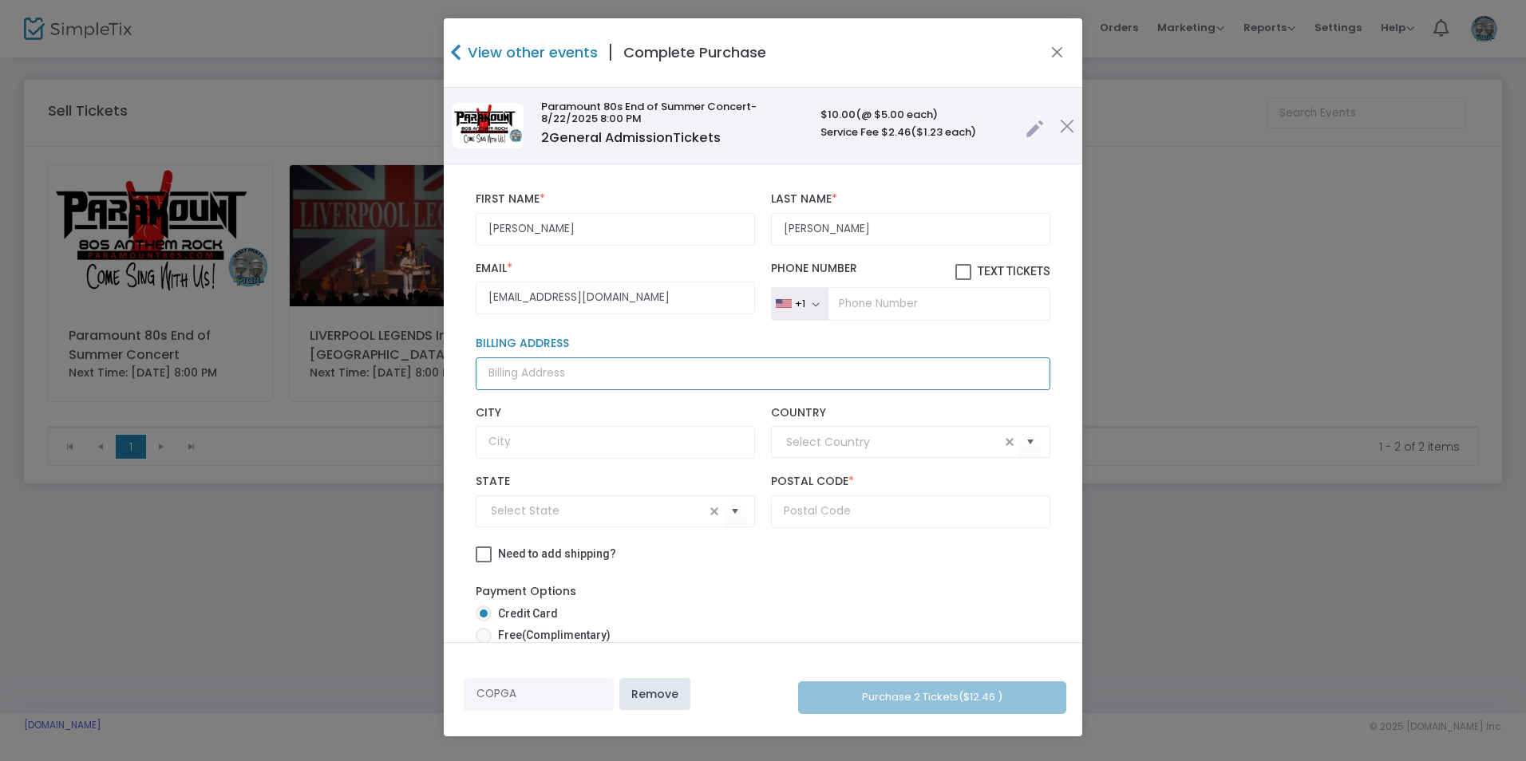
type input "205 w 6th, st joh"
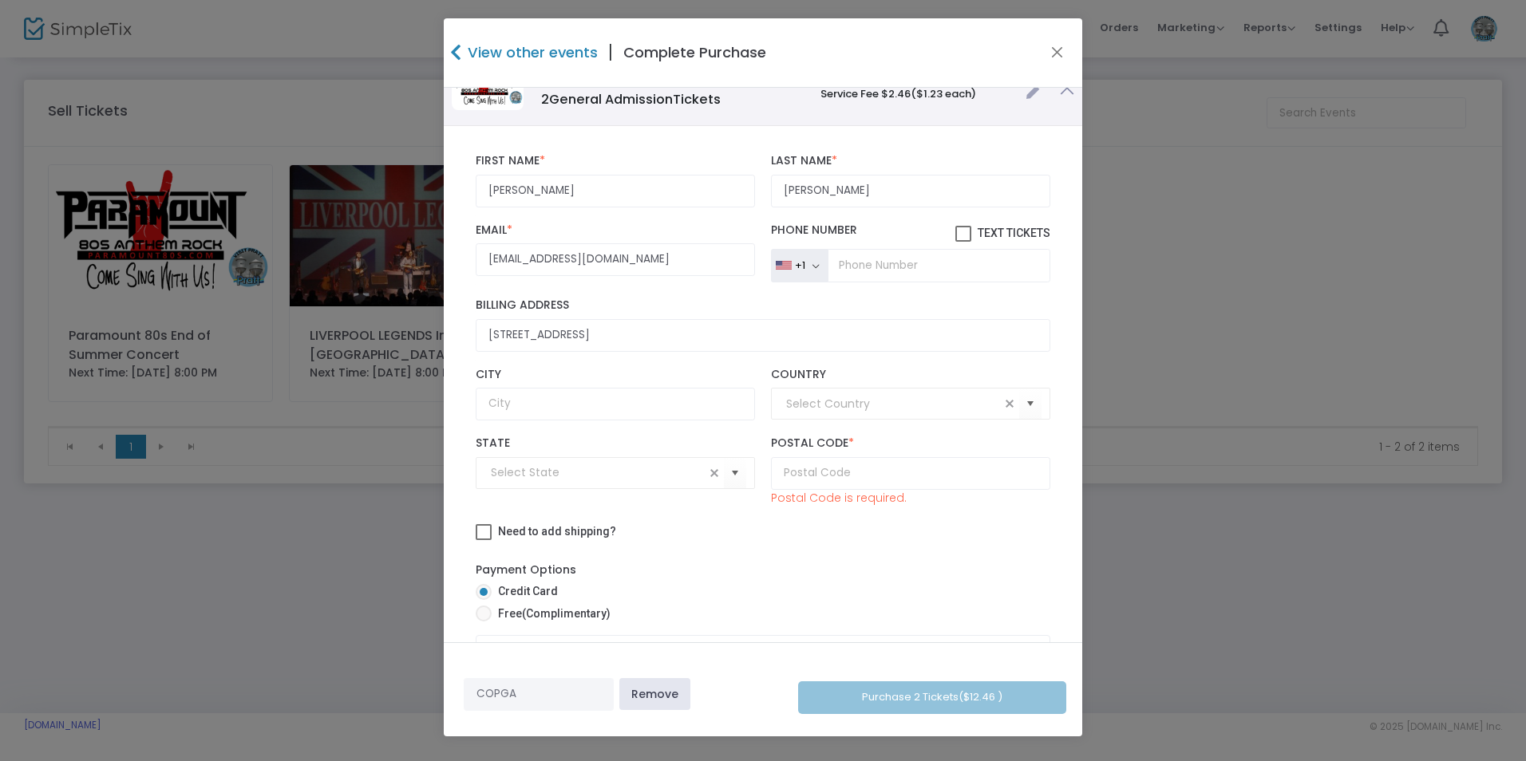
scroll to position [70, 0]
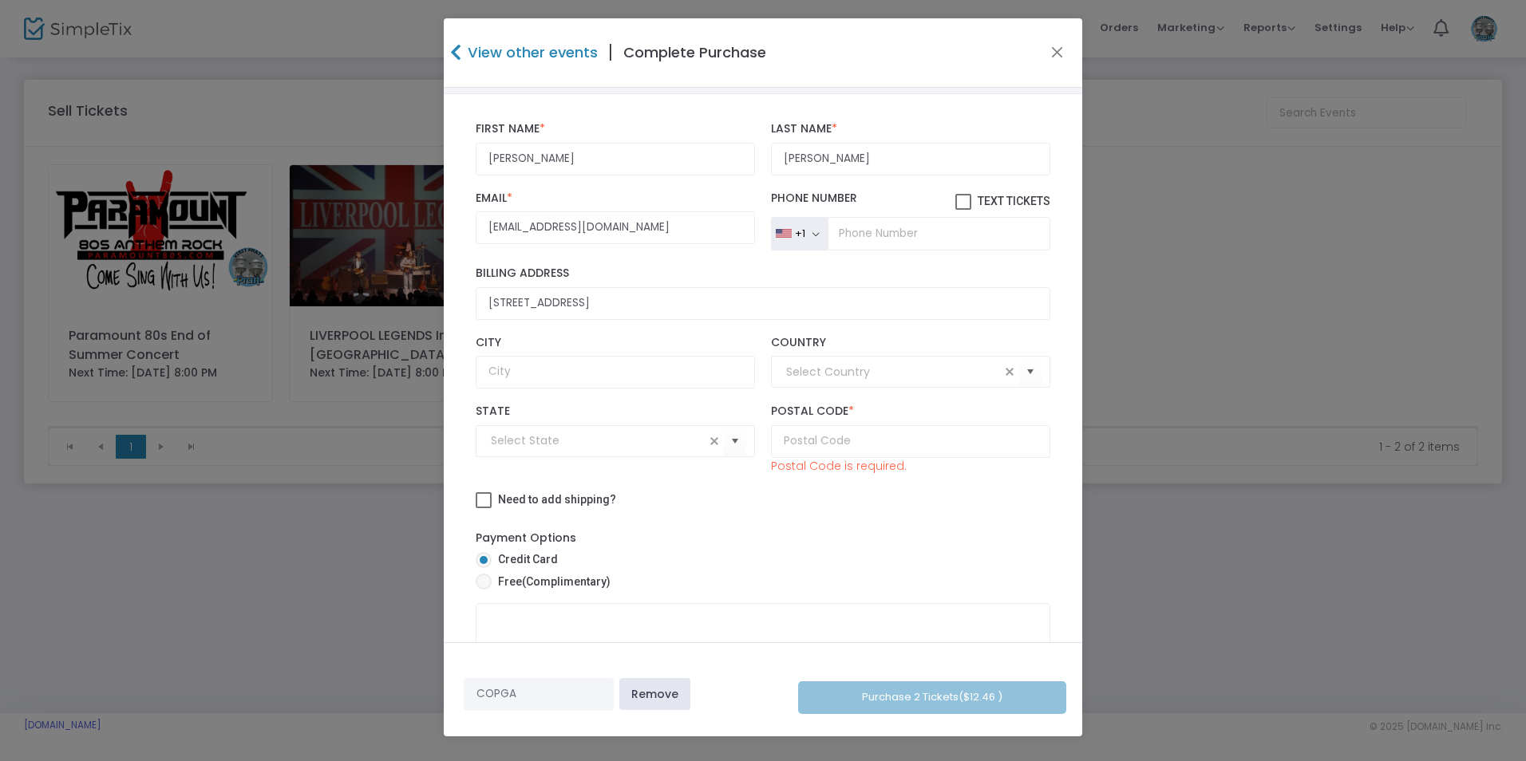
click at [955, 204] on span at bounding box center [963, 202] width 16 height 16
click at [963, 210] on input "Text Tickets" at bounding box center [963, 210] width 1 height 1
checkbox input "true"
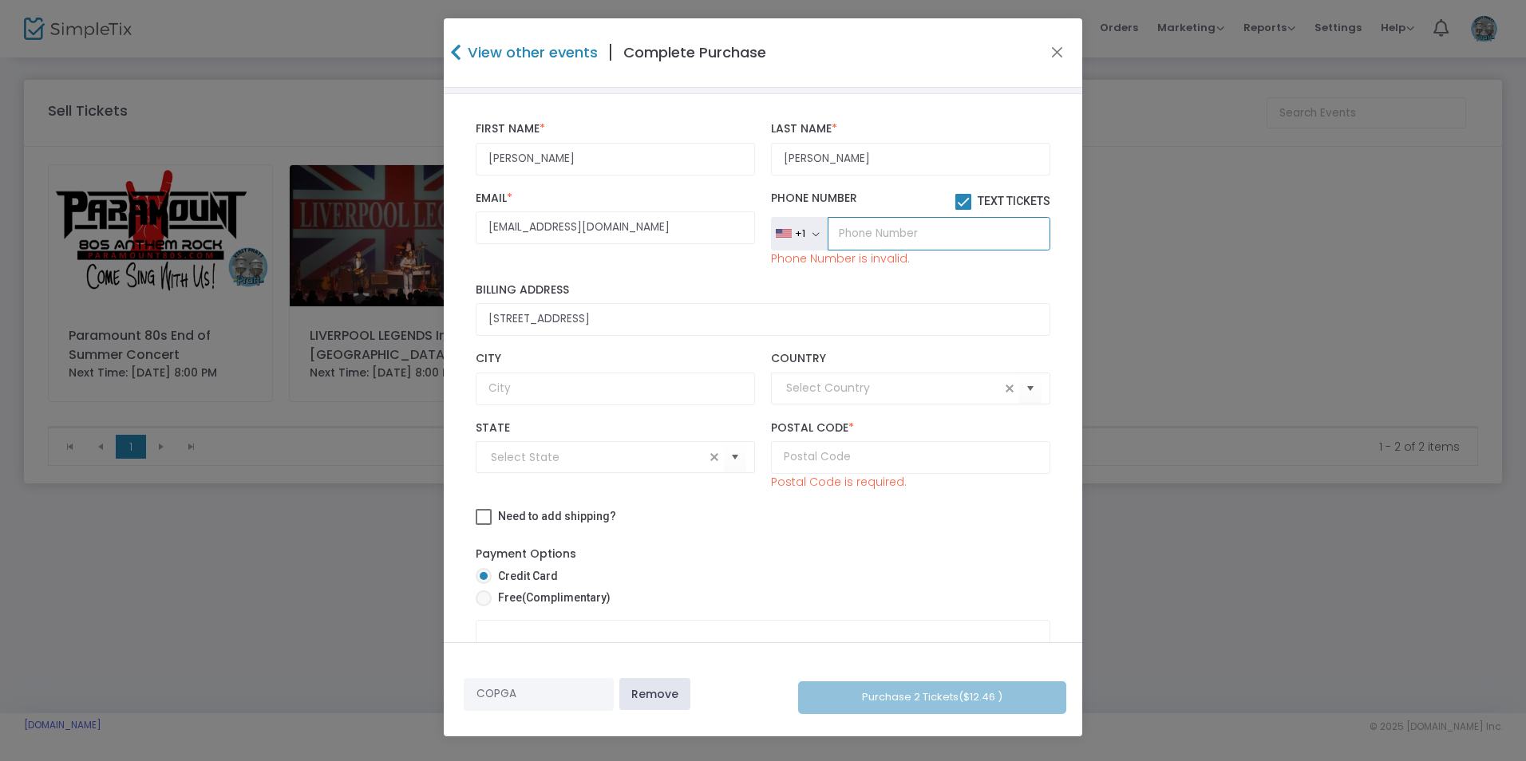
click at [896, 237] on input "tel" at bounding box center [939, 234] width 223 height 34
type input "(620) 388-6262"
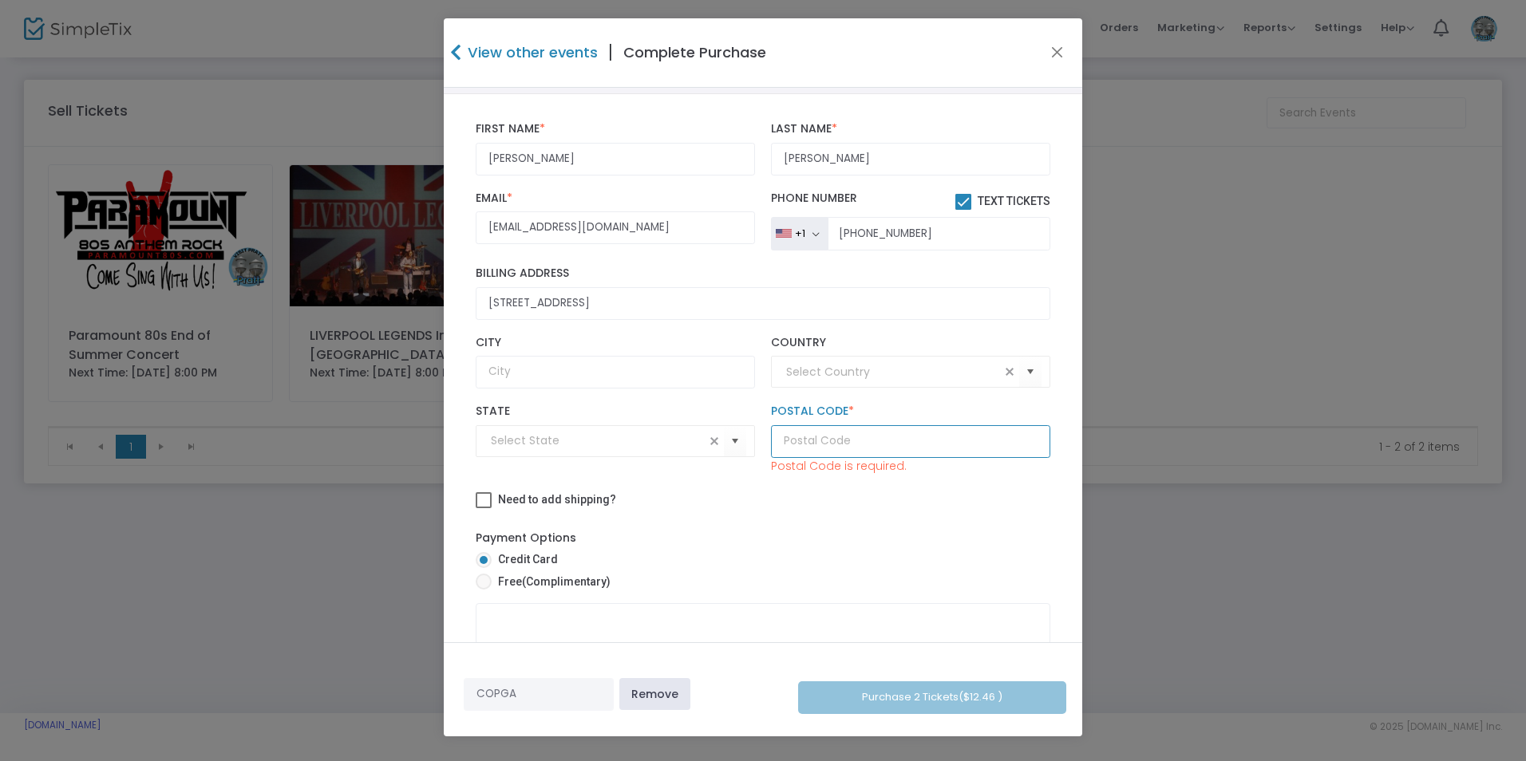
drag, startPoint x: 793, startPoint y: 444, endPoint x: 819, endPoint y: 429, distance: 30.0
click at [793, 444] on input "text" at bounding box center [910, 441] width 279 height 33
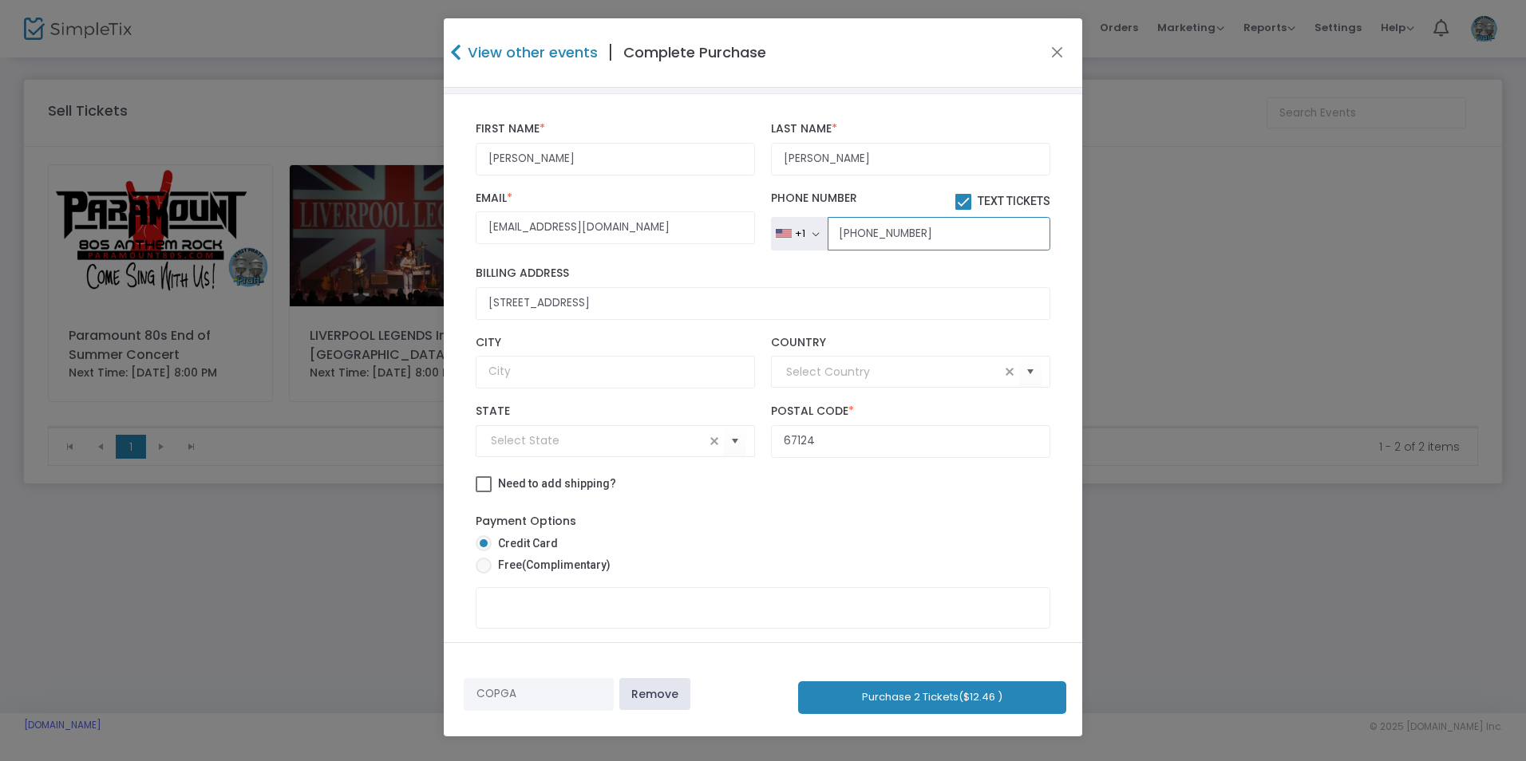
click at [908, 234] on input "(620) 388-6262" at bounding box center [939, 234] width 223 height 34
drag, startPoint x: 740, startPoint y: 448, endPoint x: 722, endPoint y: 448, distance: 18.4
click at [722, 448] on div "State 67124 Postal Code * Postal Code is required." at bounding box center [763, 431] width 591 height 69
type input "67576"
click at [1328, 555] on ngb-modal-window "View other events | Complete Purchase Paramount 80s End of Summer Concert -8/22…" at bounding box center [763, 380] width 1526 height 761
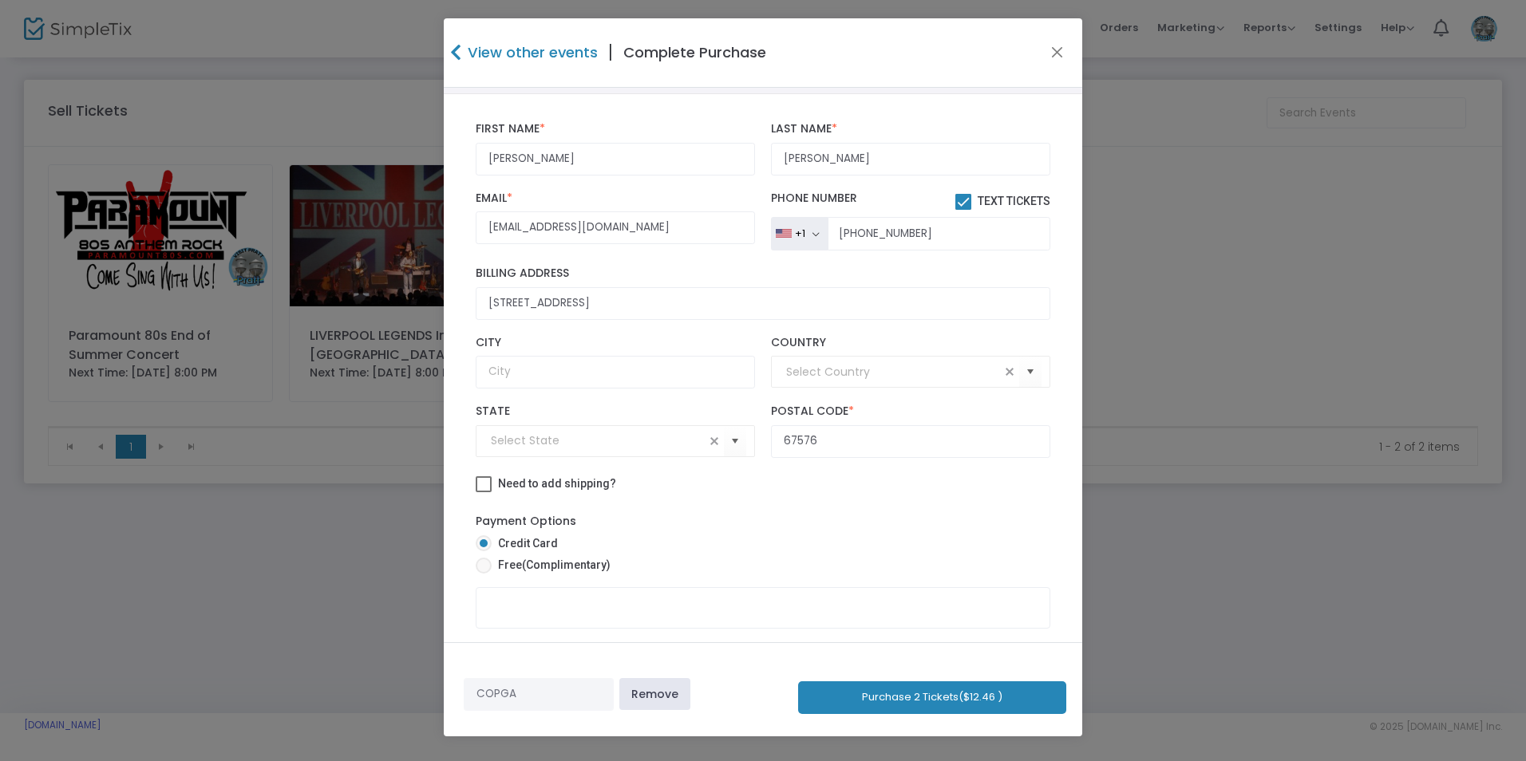
scroll to position [111, 0]
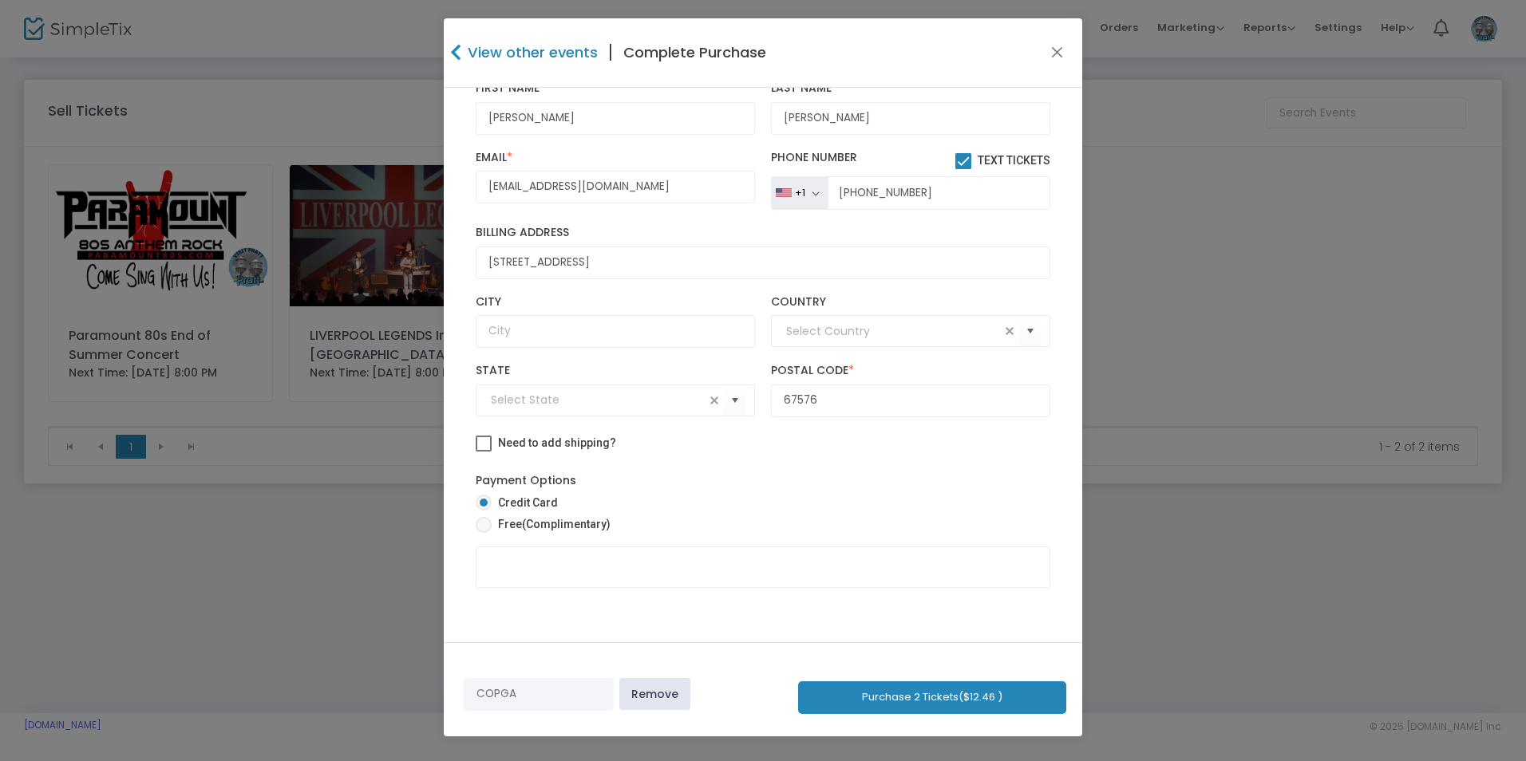
click at [949, 700] on button "Purchase 2 Tickets ($12.46 )" at bounding box center [932, 698] width 268 height 33
